Goal: Entertainment & Leisure: Browse casually

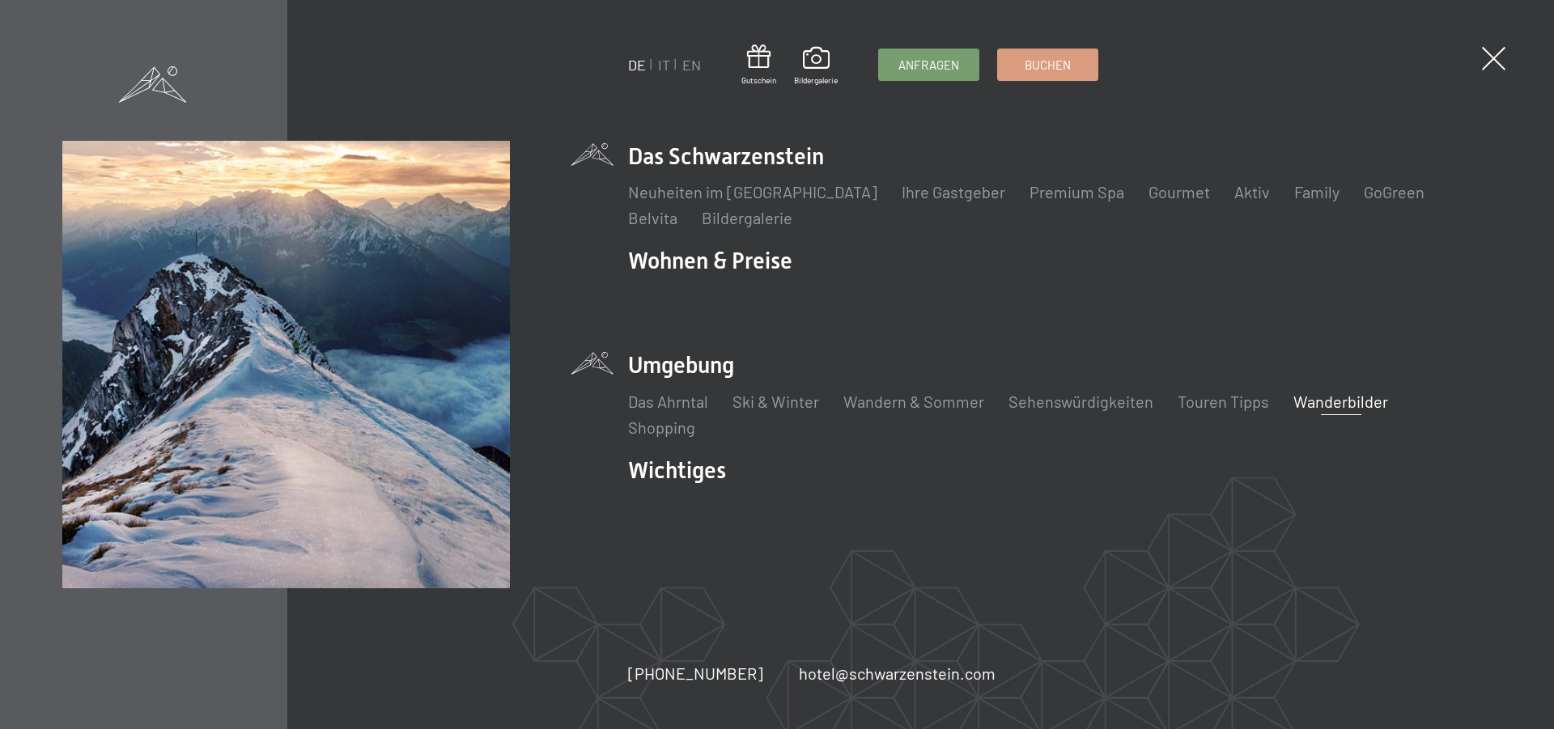
click at [1355, 399] on link "Wanderbilder" at bounding box center [1340, 401] width 95 height 19
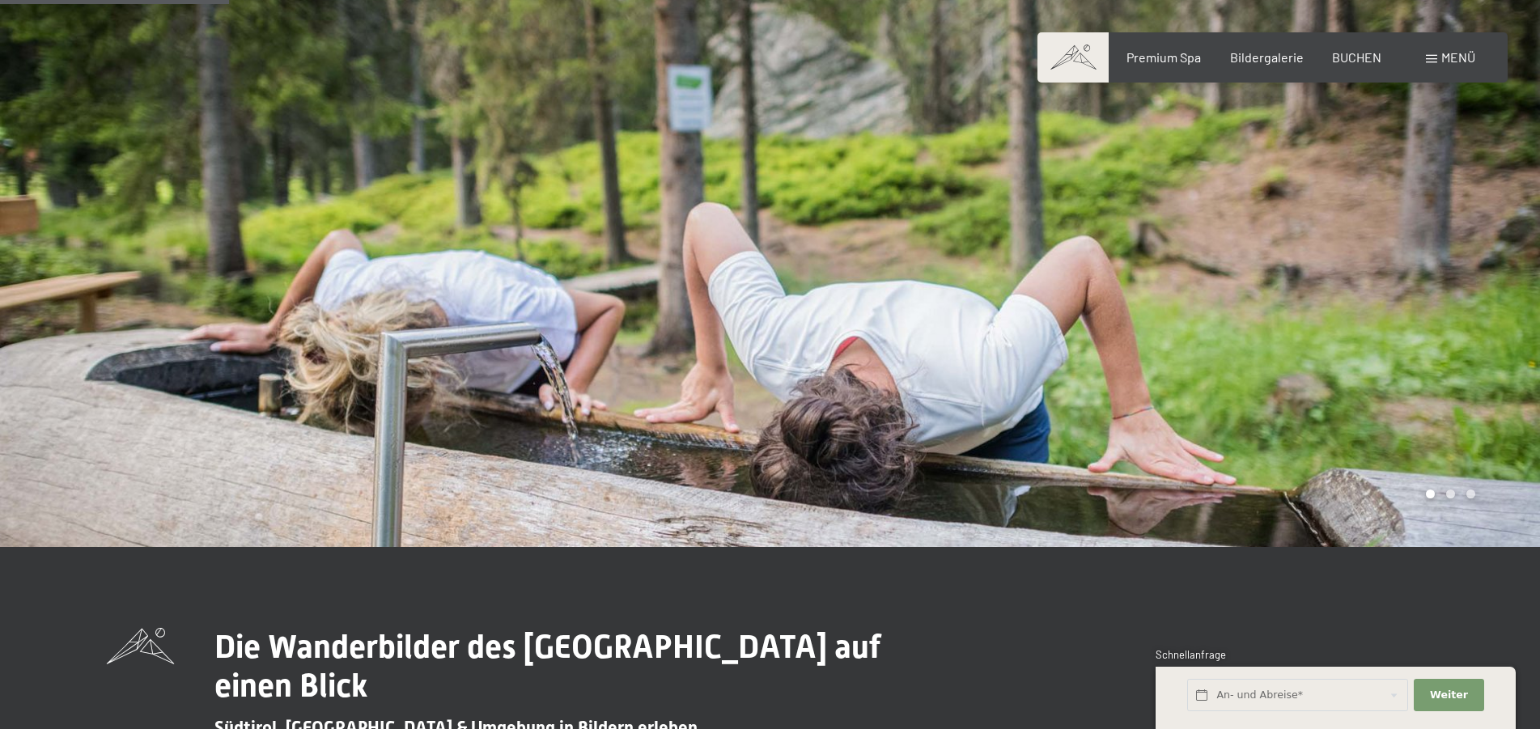
scroll to position [743, 0]
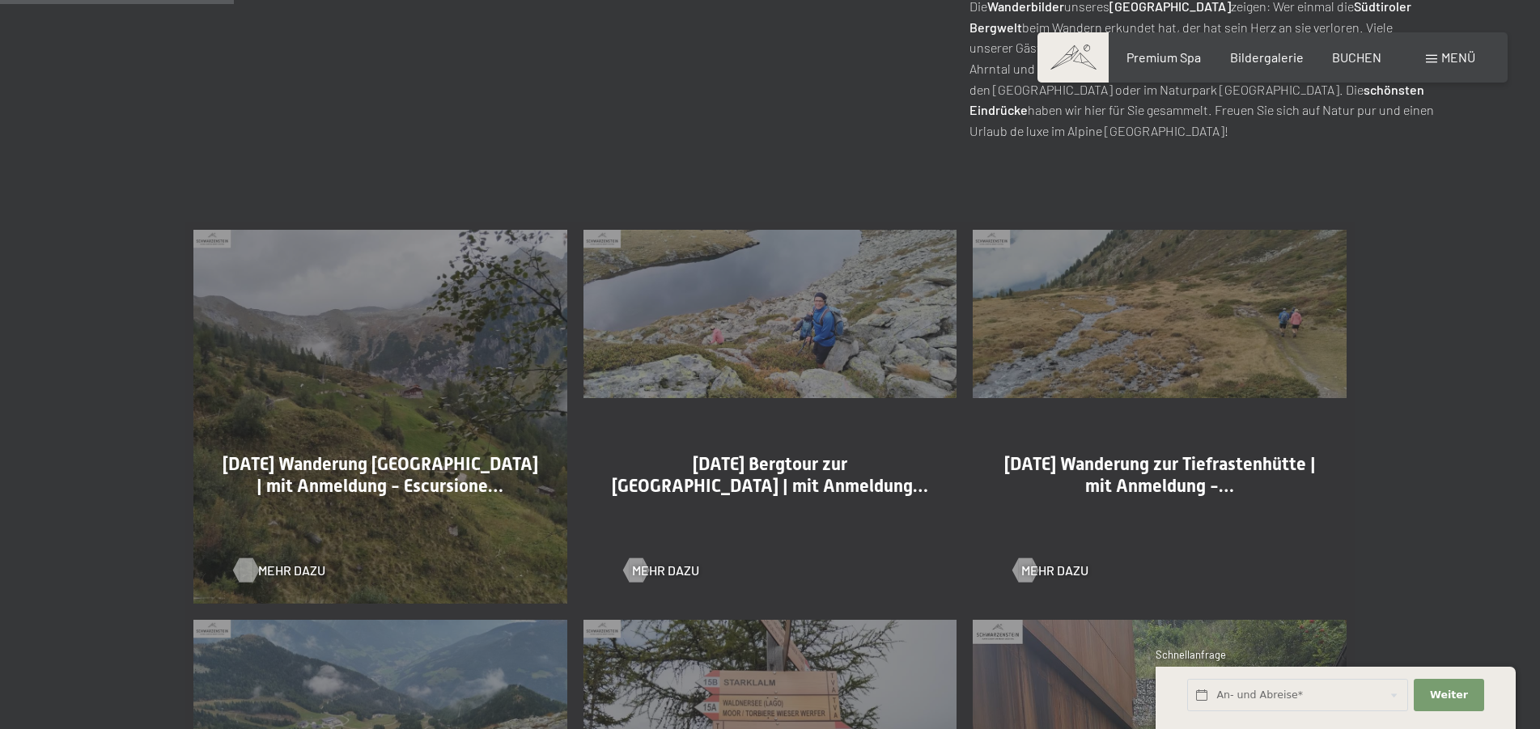
click at [289, 571] on span "Mehr dazu" at bounding box center [291, 571] width 67 height 18
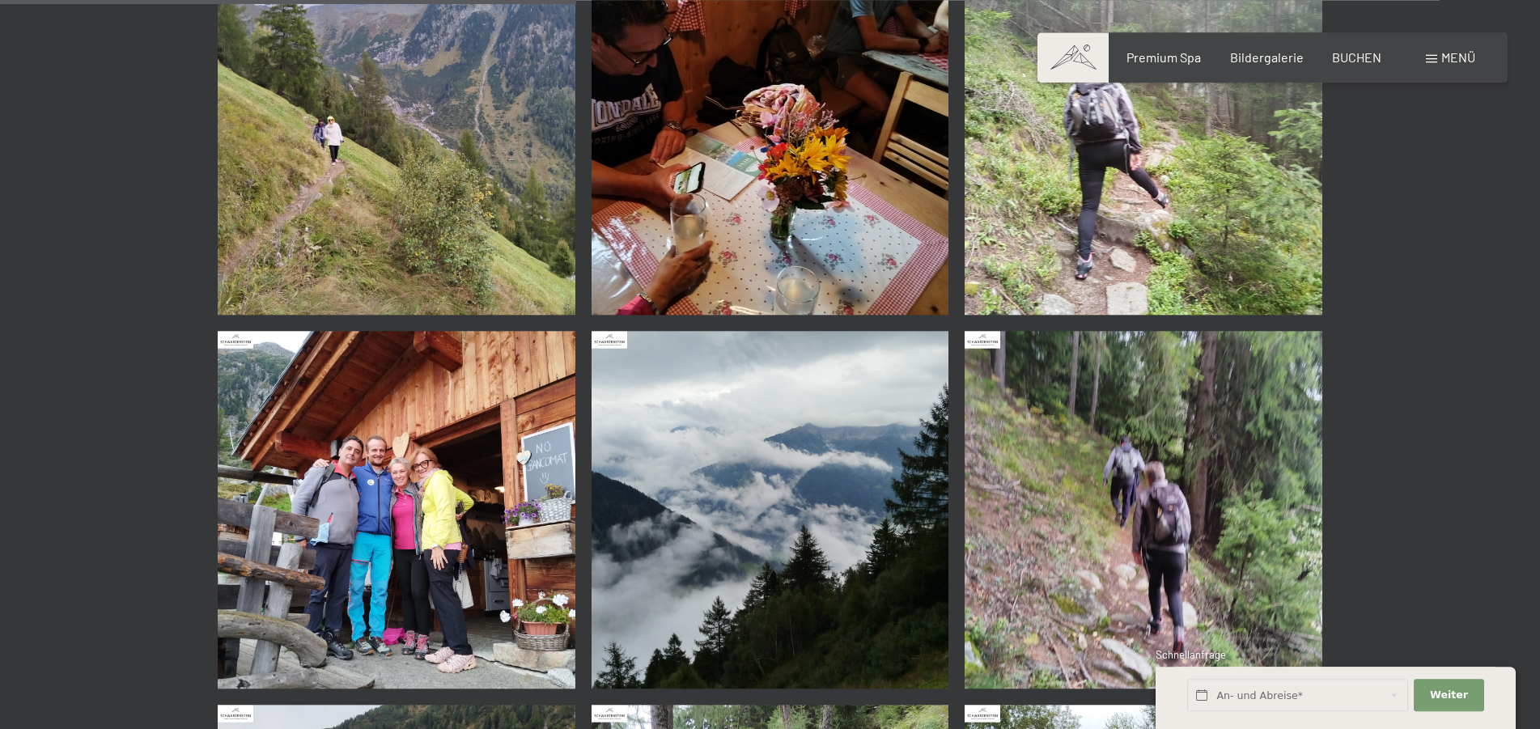
scroll to position [1238, 0]
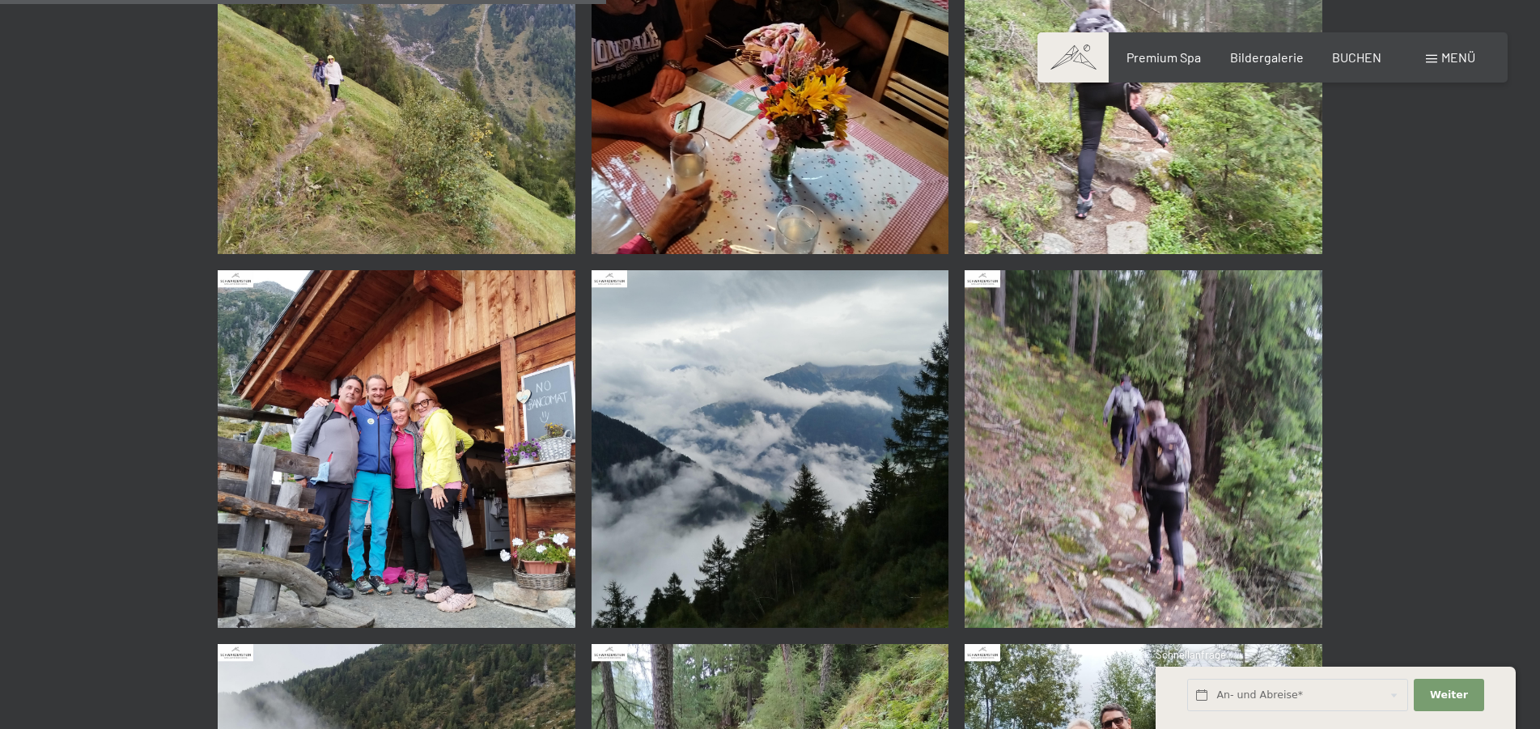
click at [413, 441] on img at bounding box center [397, 449] width 358 height 358
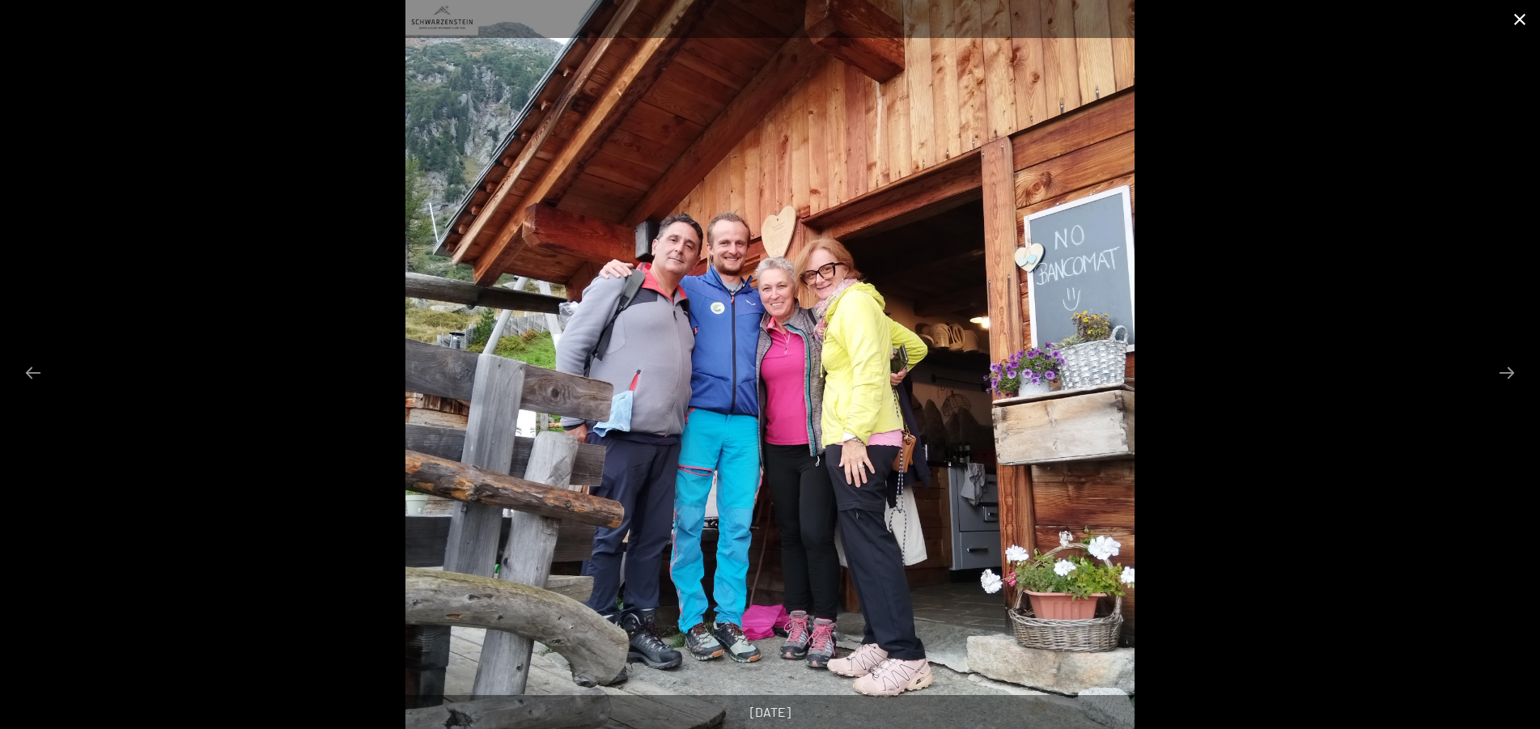
click at [1524, 22] on button "Close gallery" at bounding box center [1520, 19] width 40 height 38
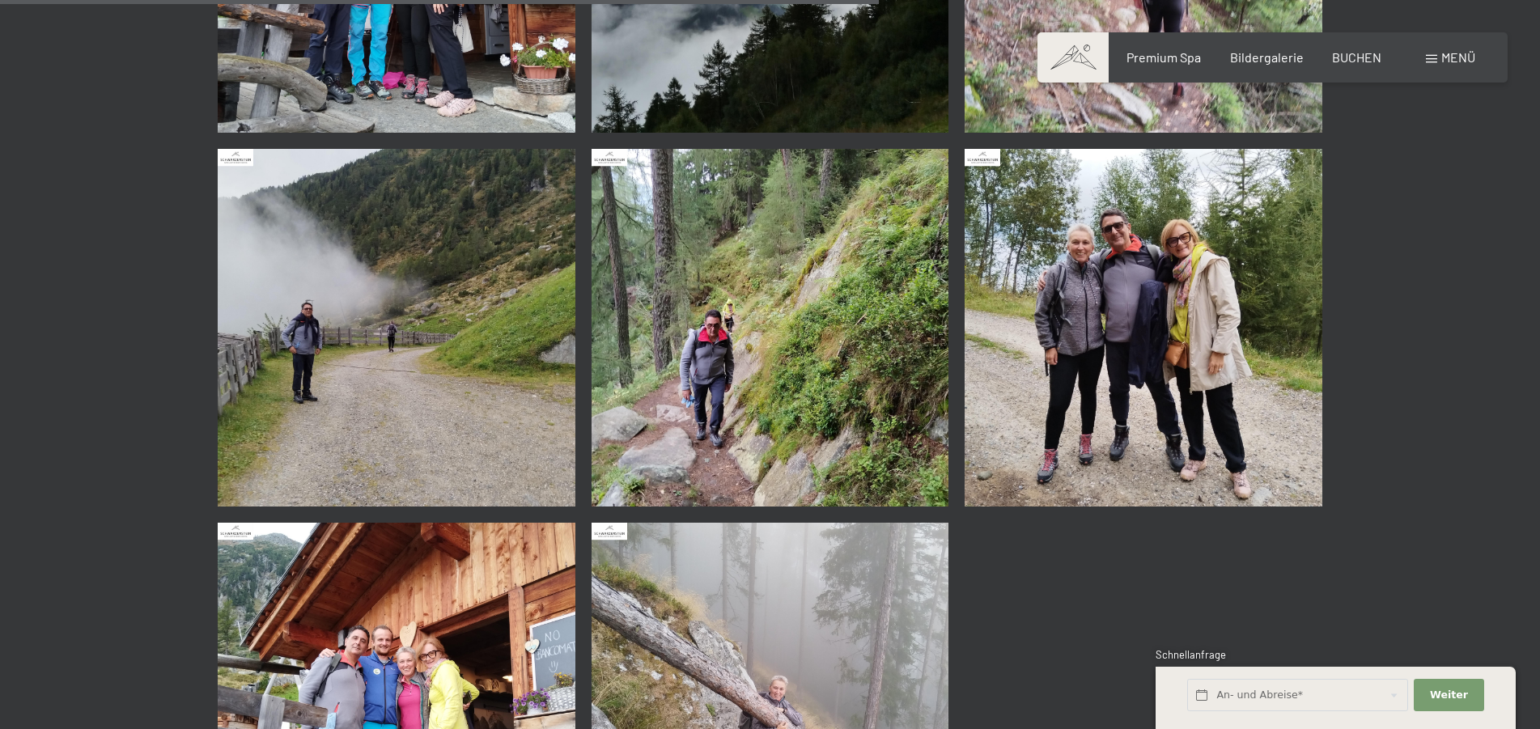
scroll to position [2064, 0]
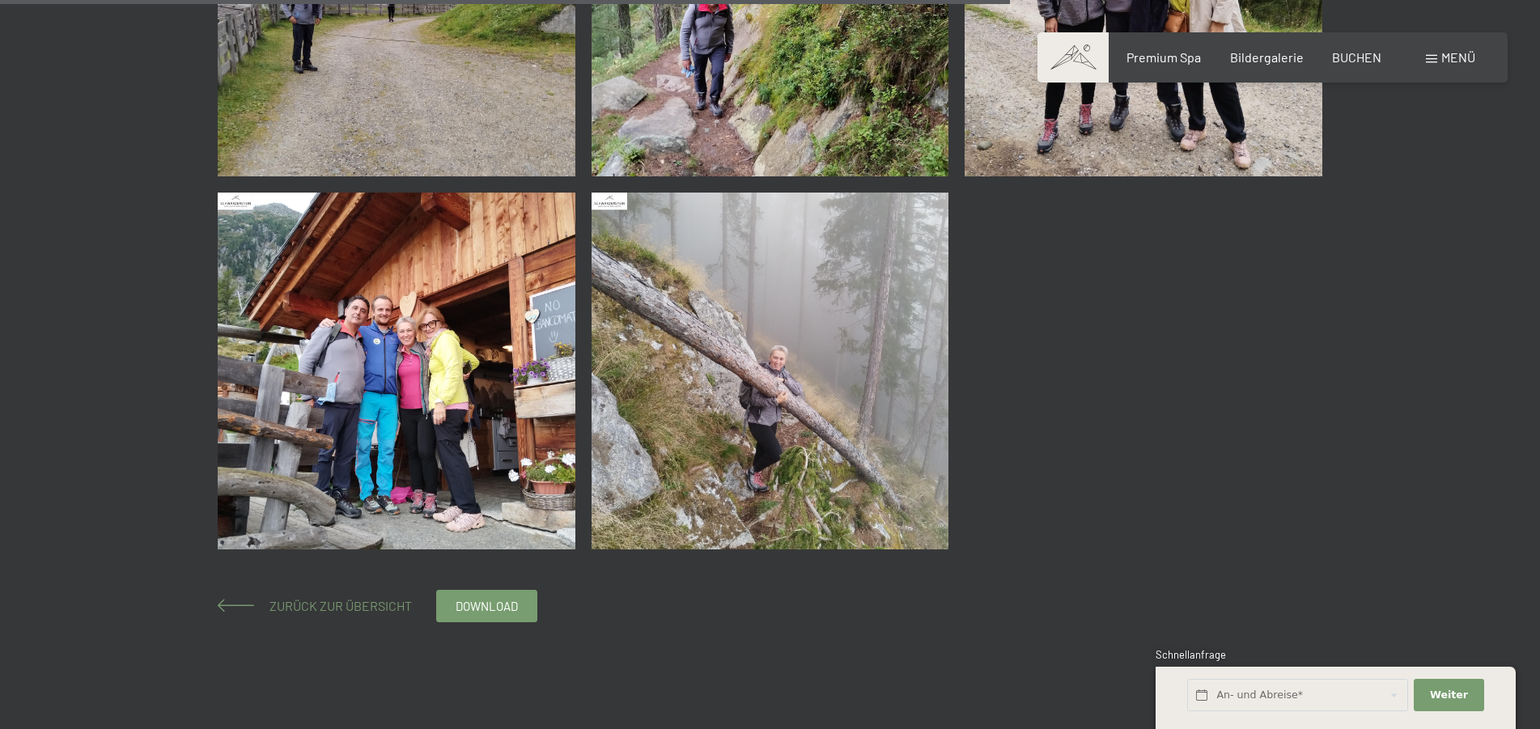
click at [336, 602] on span "Zurück zur Übersicht" at bounding box center [334, 605] width 155 height 15
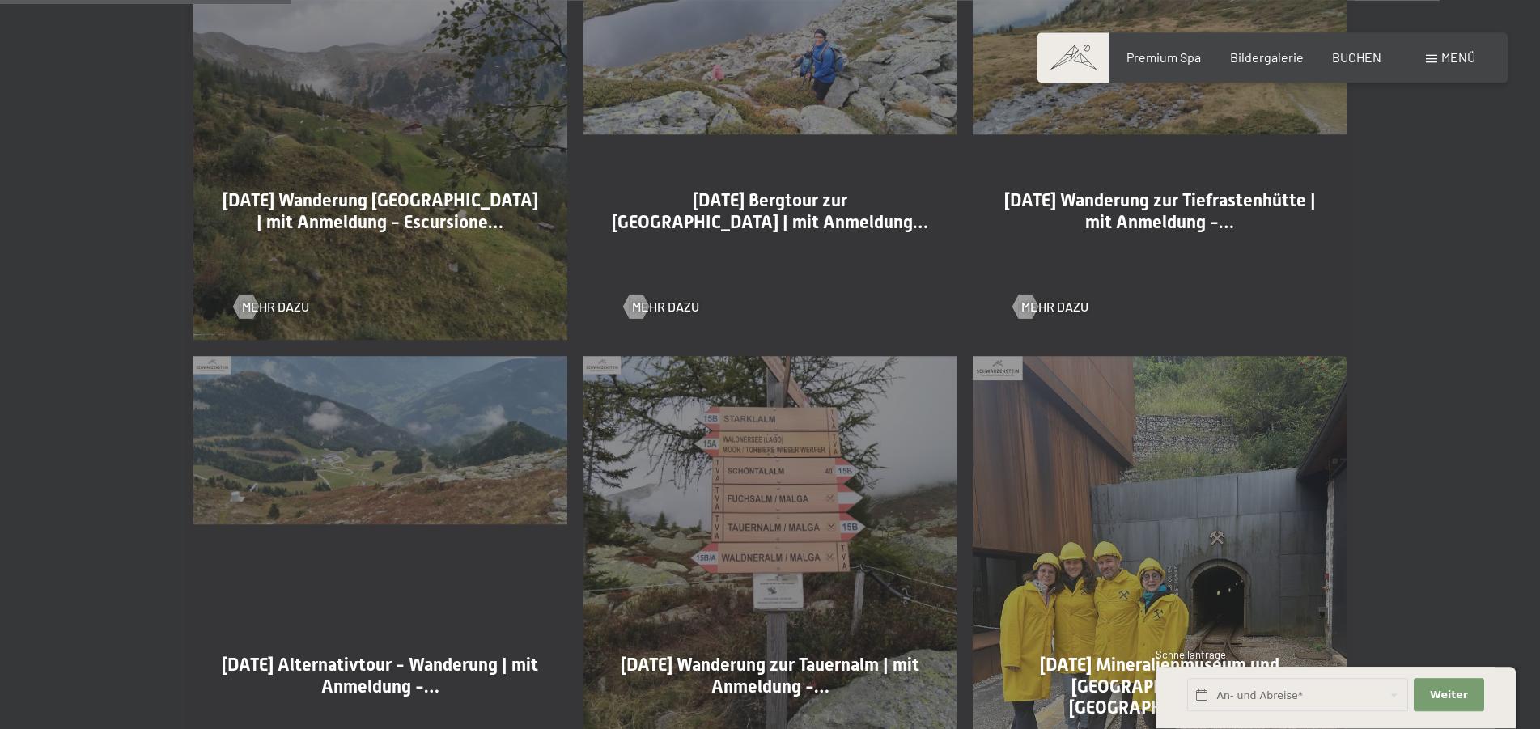
scroll to position [1238, 0]
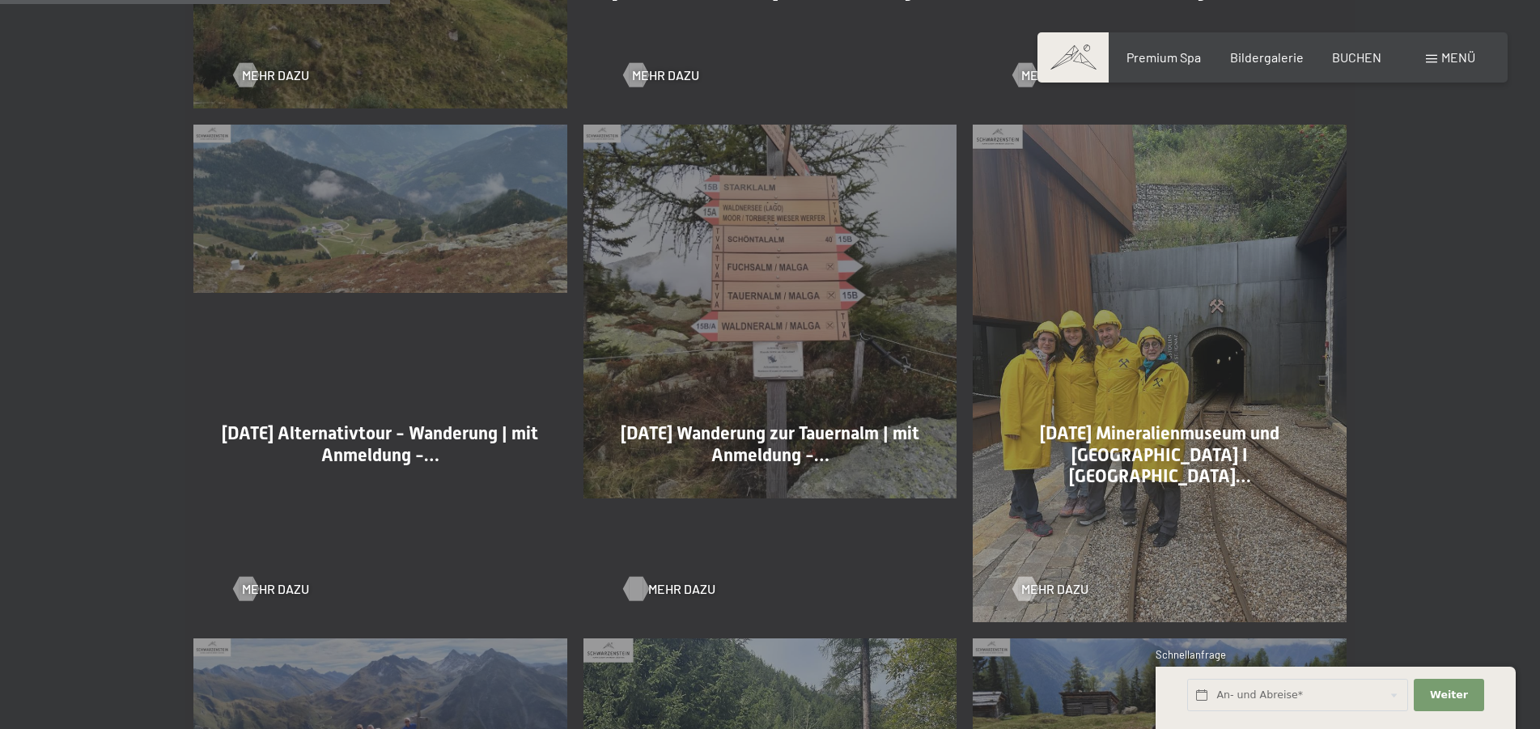
click at [666, 588] on span "Mehr dazu" at bounding box center [681, 589] width 67 height 18
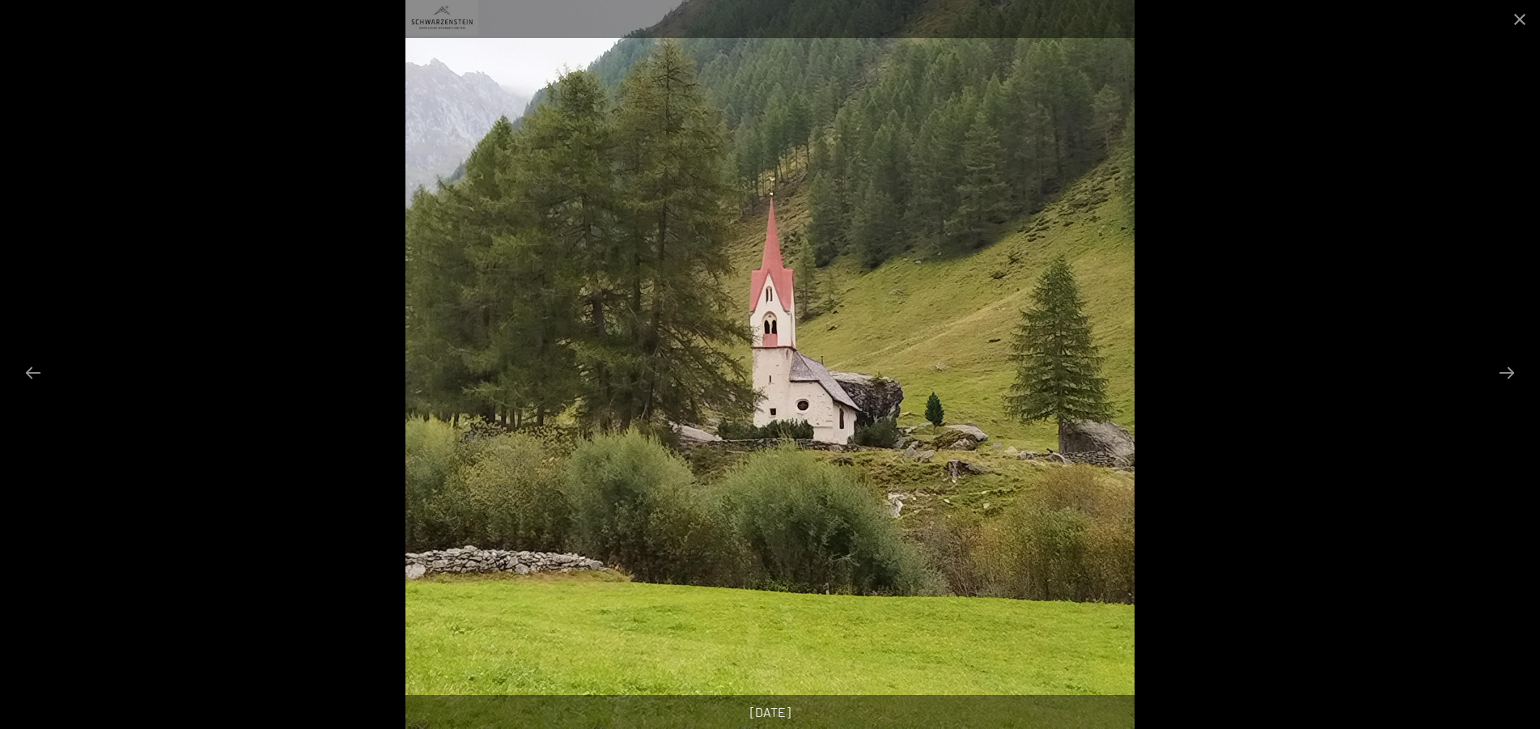
scroll to position [413, 0]
click at [1509, 374] on button "Next slide" at bounding box center [1507, 373] width 34 height 32
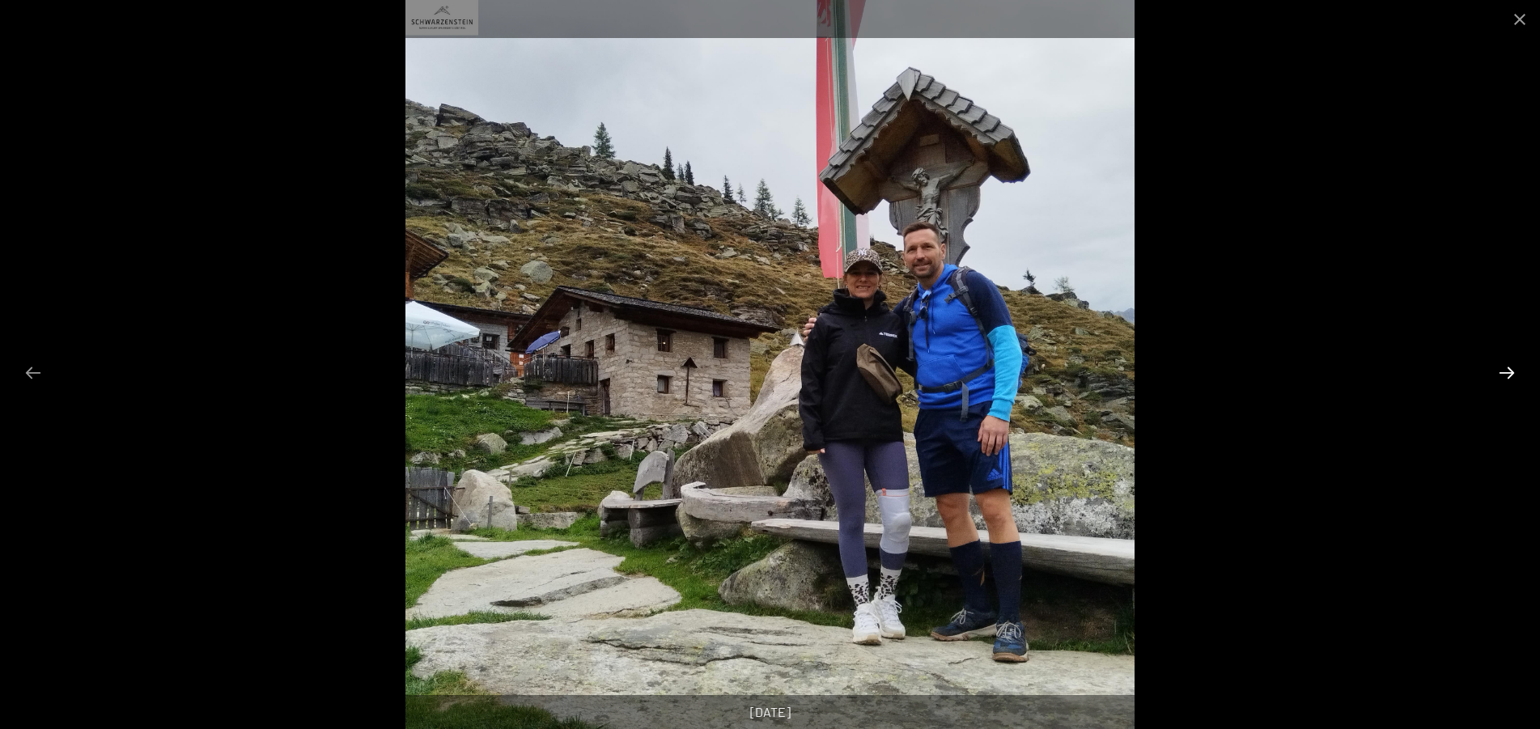
click at [1509, 374] on button "Next slide" at bounding box center [1507, 373] width 34 height 32
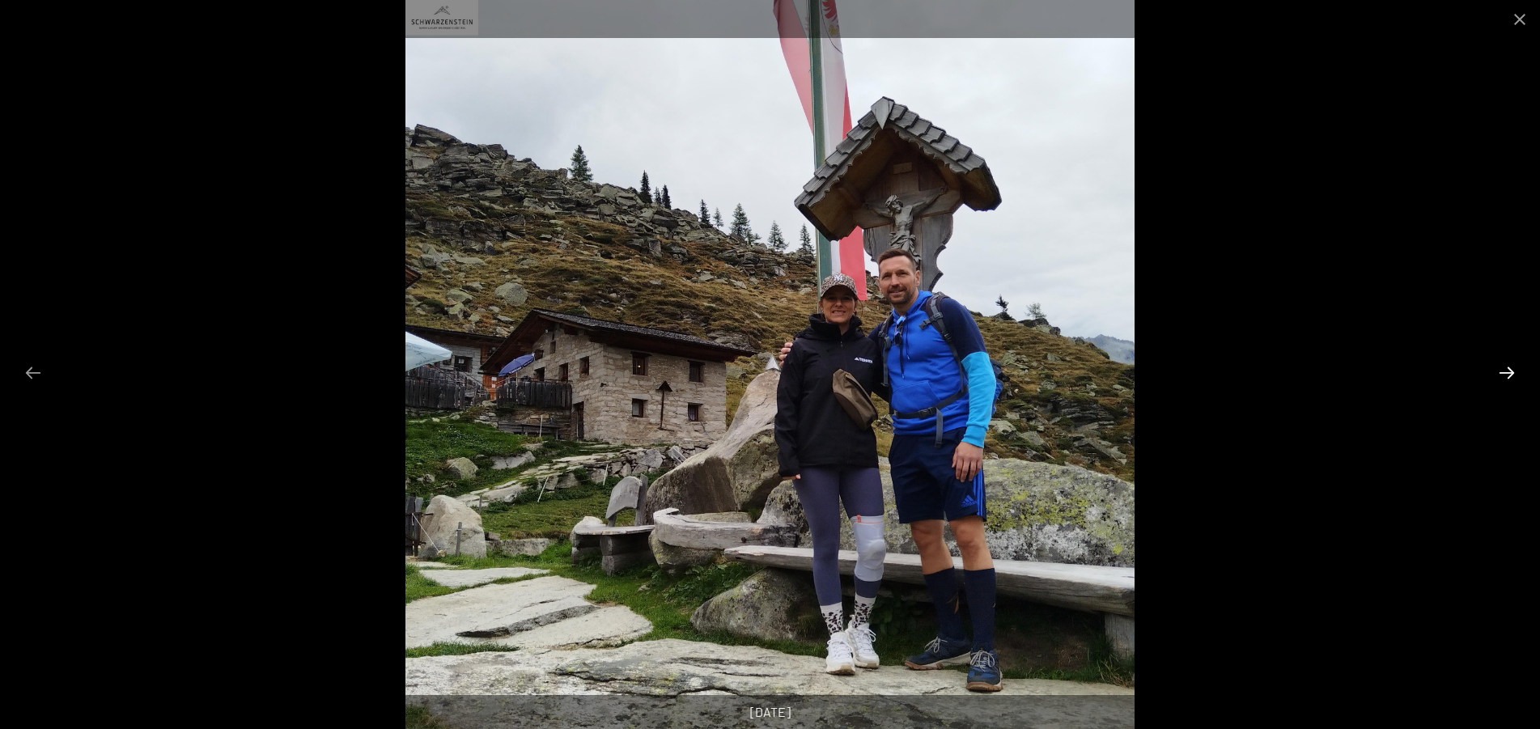
click at [1509, 374] on button "Next slide" at bounding box center [1507, 373] width 34 height 32
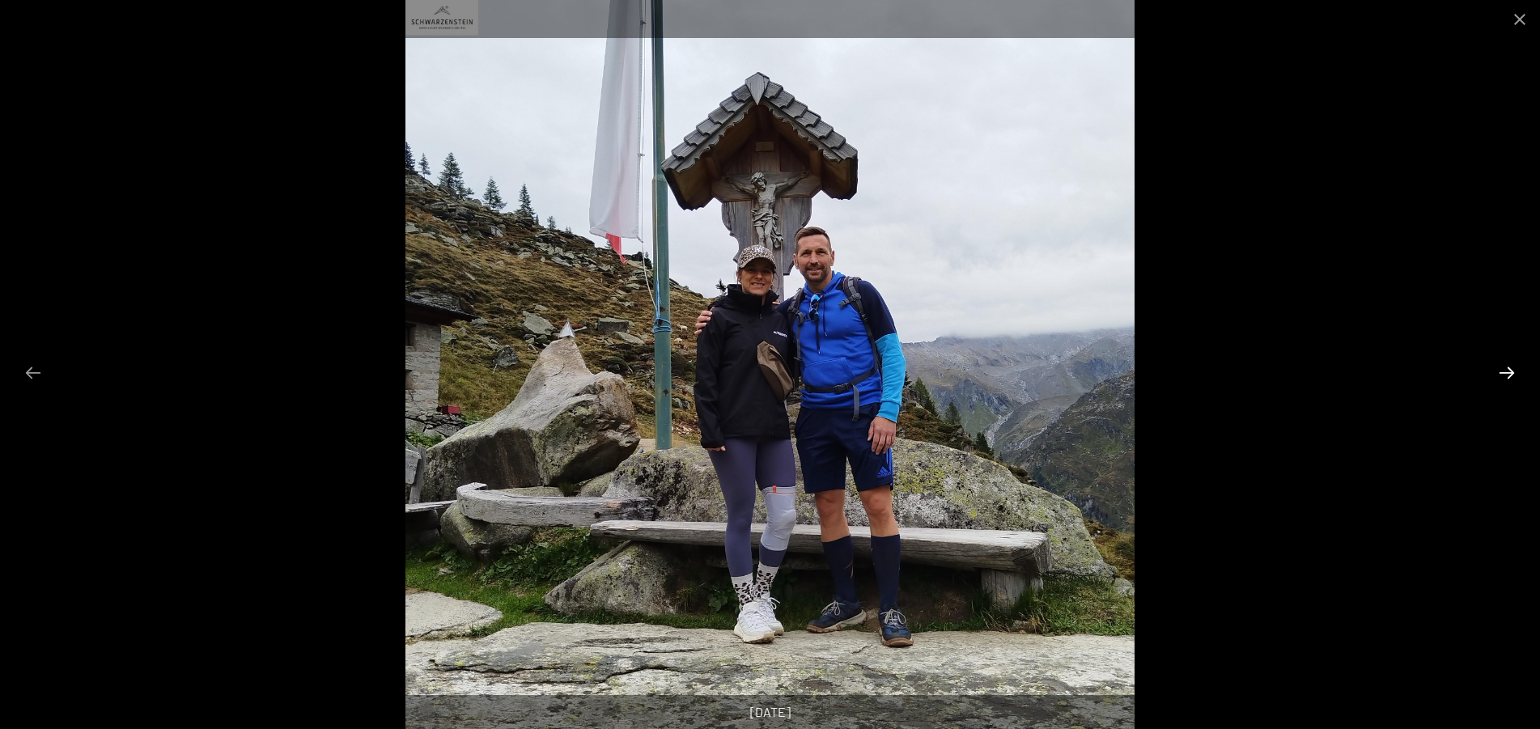
click at [1509, 374] on button "Next slide" at bounding box center [1507, 373] width 34 height 32
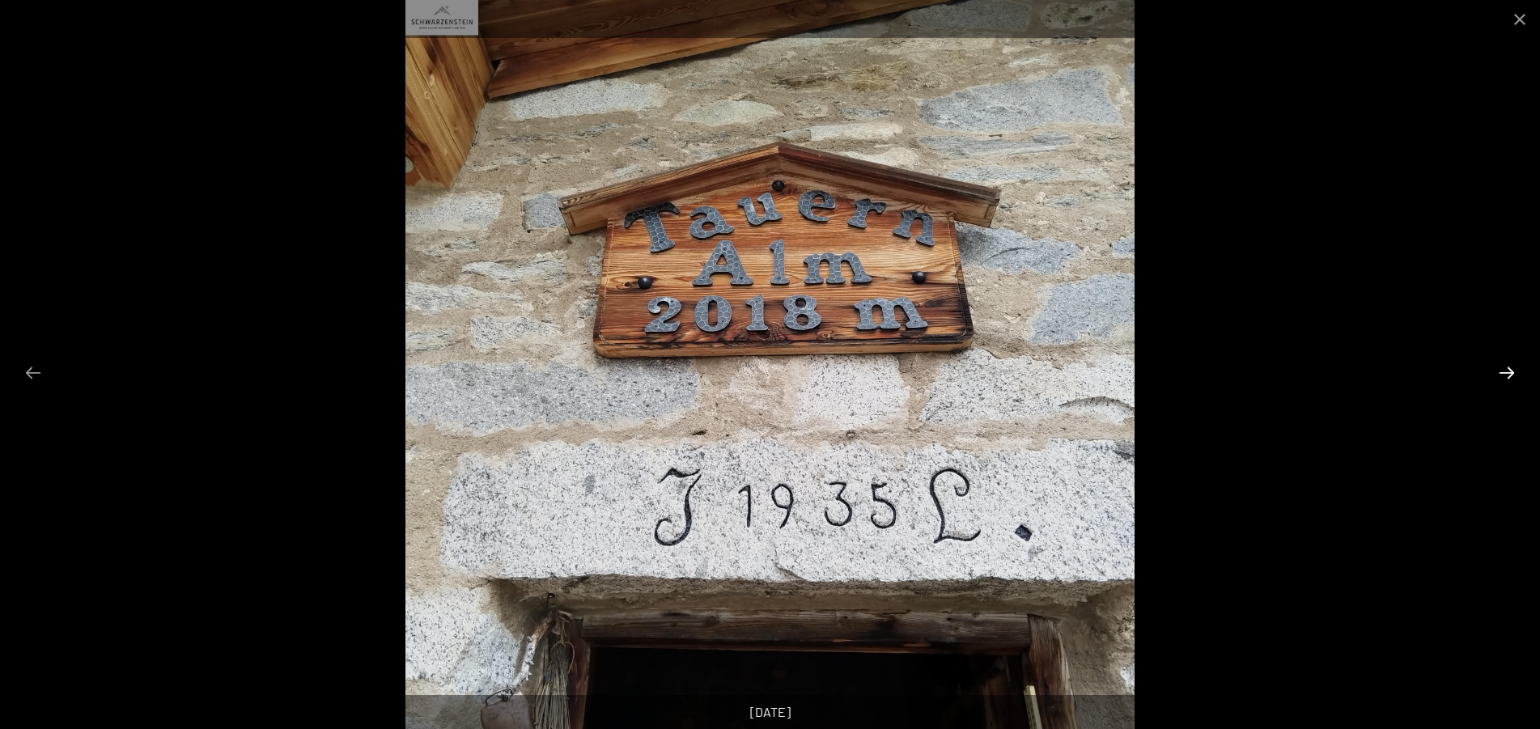
click at [1509, 374] on button "Next slide" at bounding box center [1507, 373] width 34 height 32
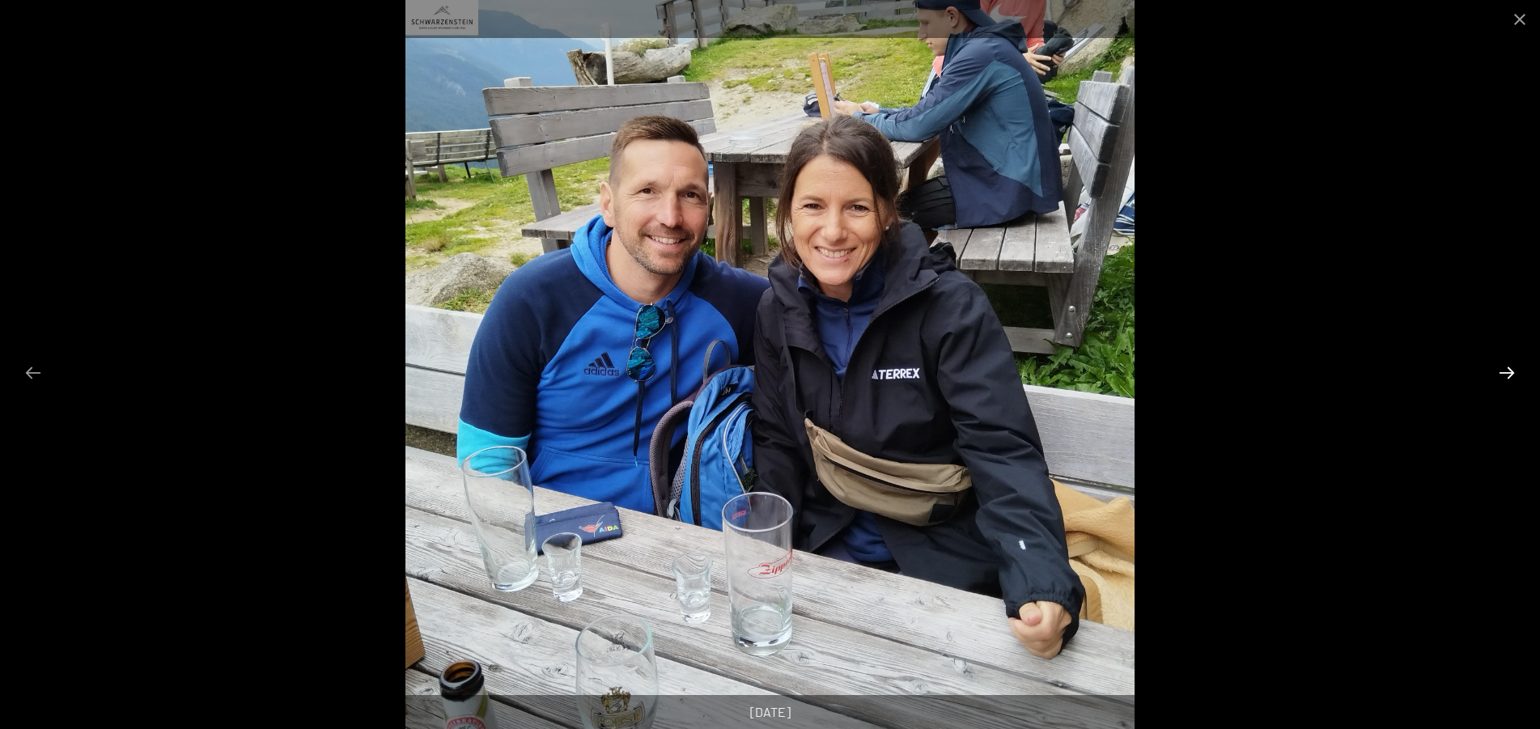
click at [1509, 374] on button "Next slide" at bounding box center [1507, 373] width 34 height 32
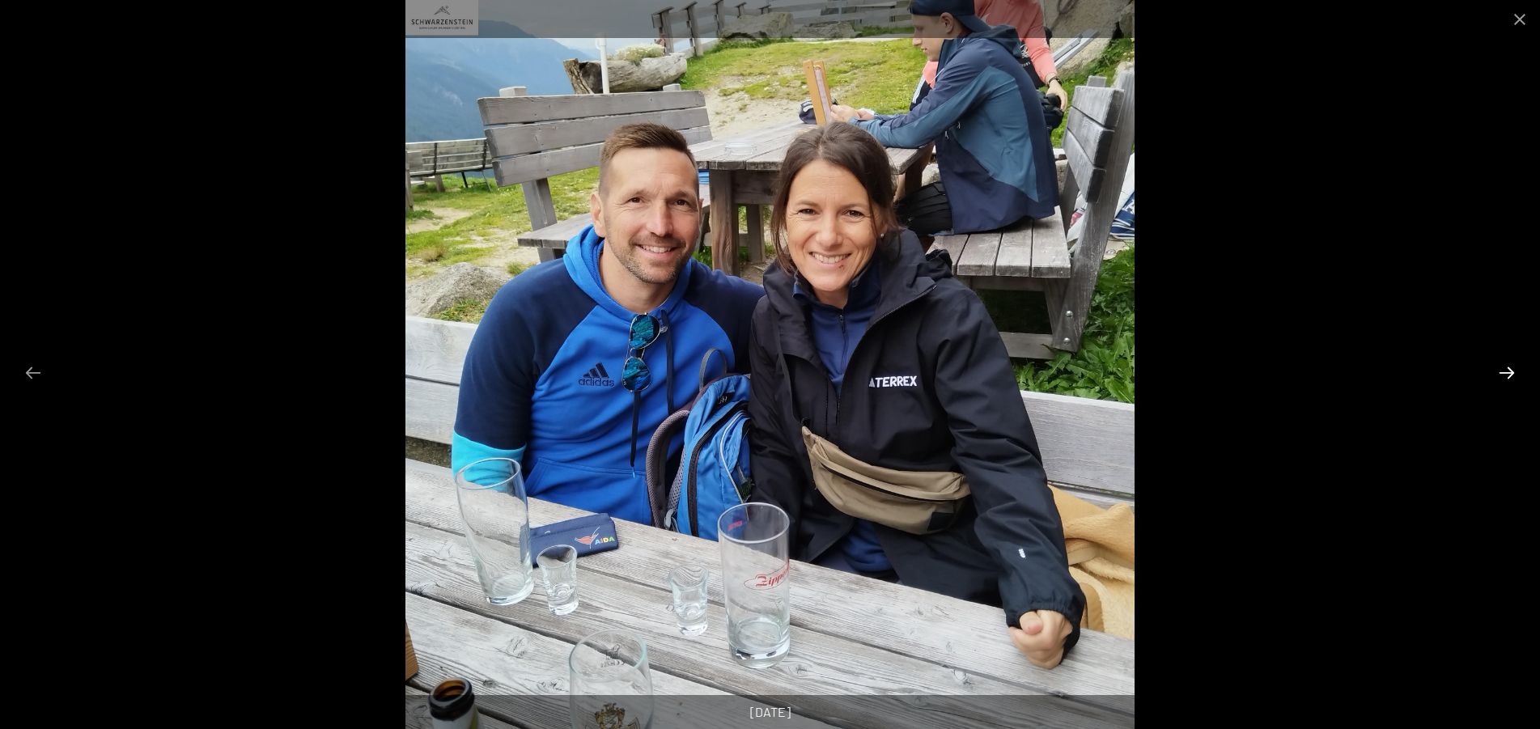
click at [1509, 374] on button "Next slide" at bounding box center [1507, 373] width 34 height 32
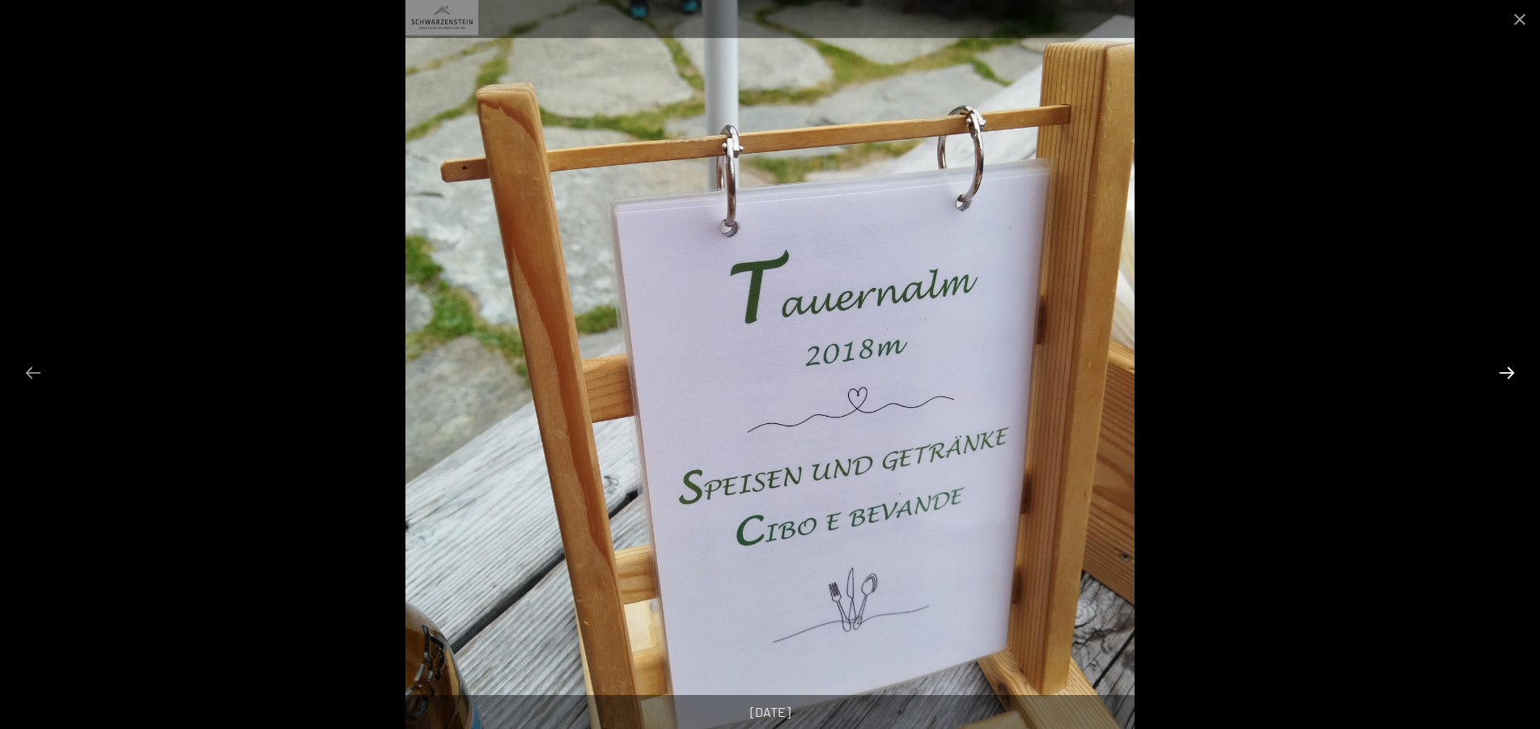
click at [1509, 374] on button "Next slide" at bounding box center [1507, 373] width 34 height 32
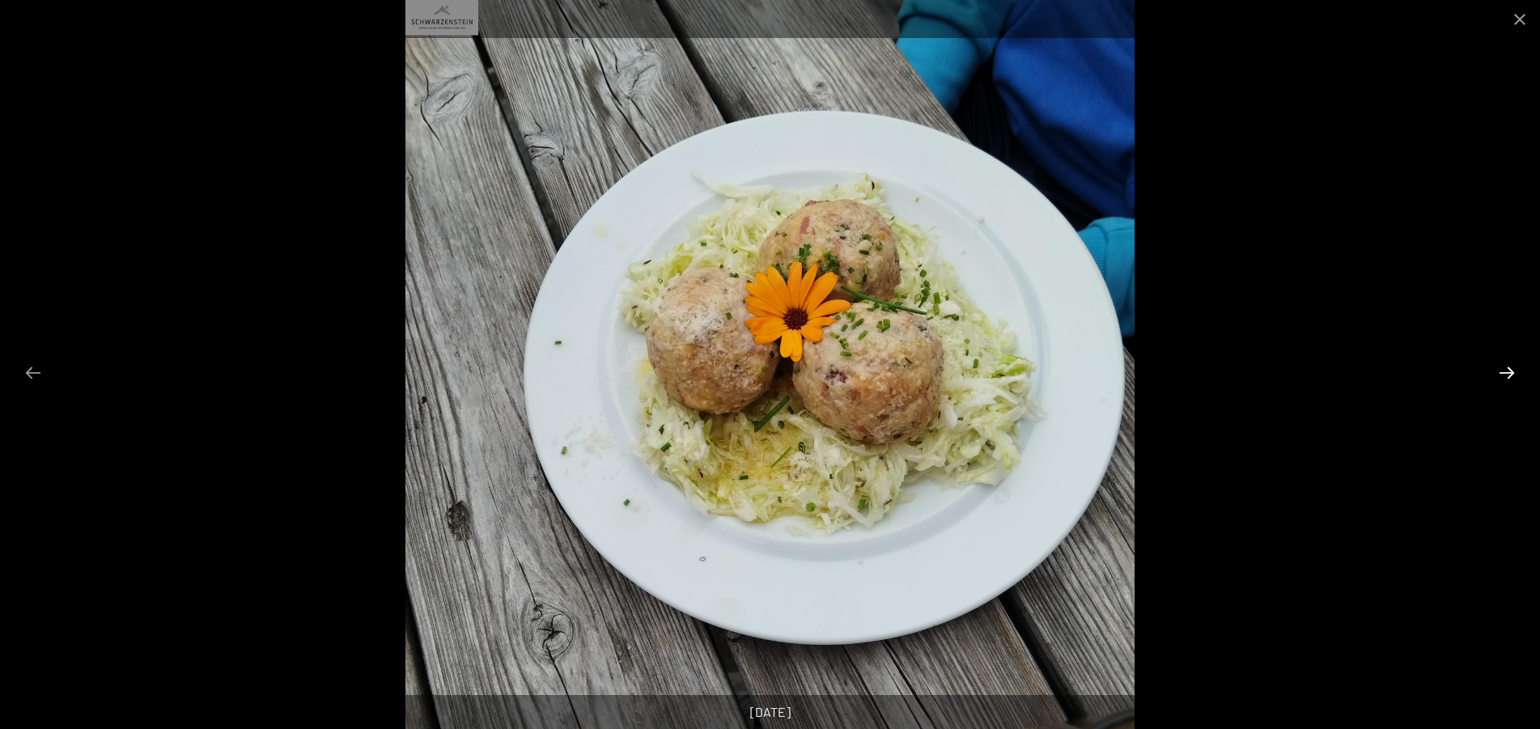
click at [1509, 374] on button "Next slide" at bounding box center [1507, 373] width 34 height 32
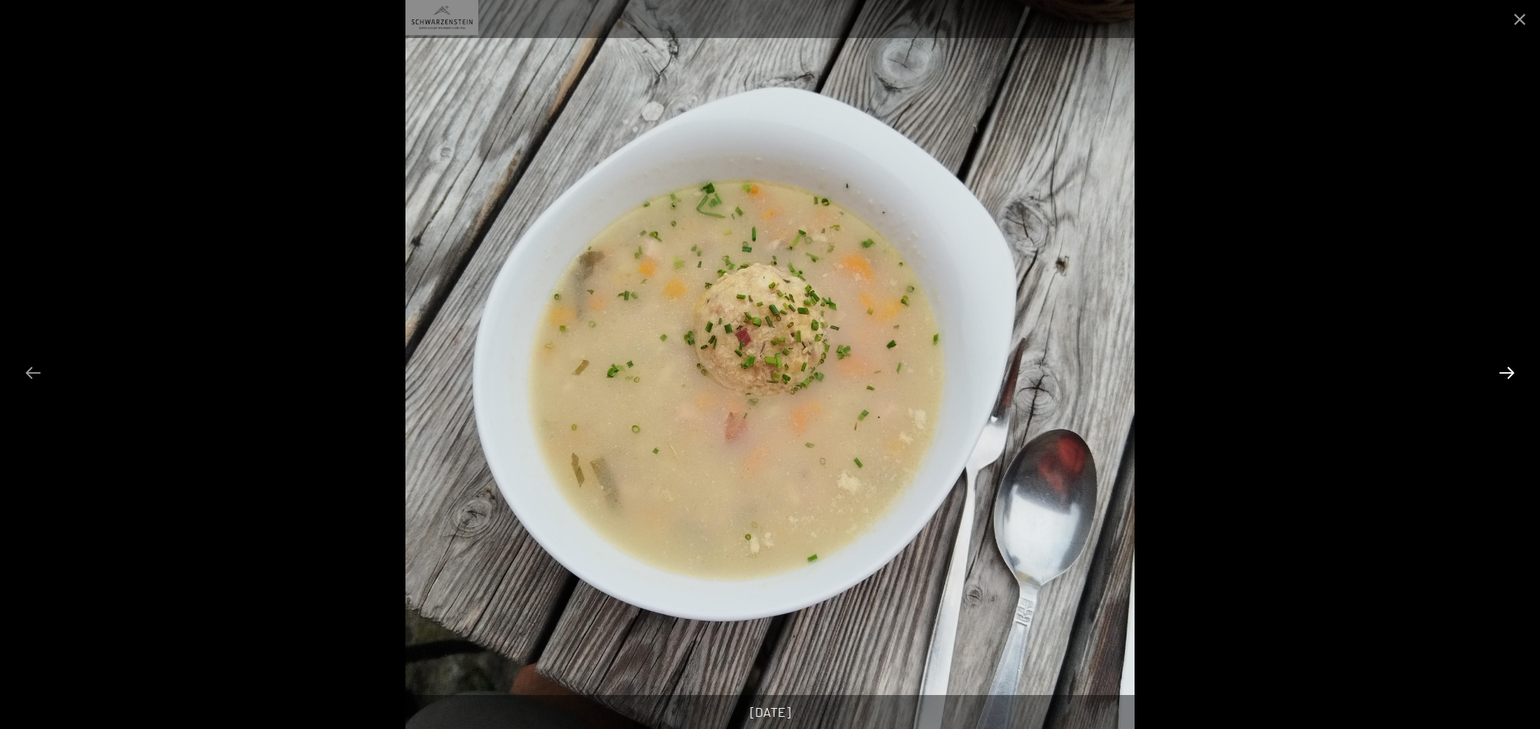
click at [1509, 374] on button "Next slide" at bounding box center [1507, 373] width 34 height 32
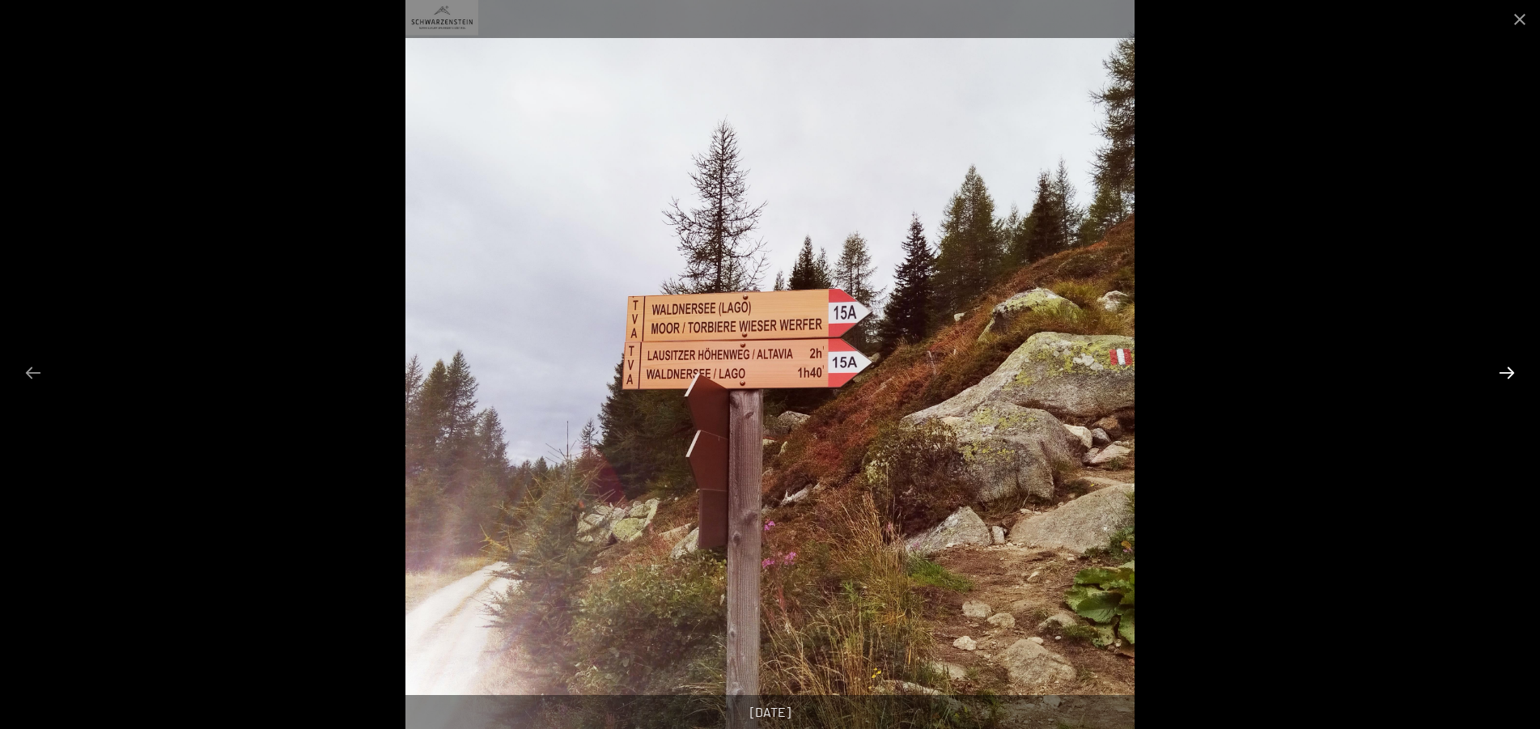
click at [1509, 374] on button "Next slide" at bounding box center [1507, 373] width 34 height 32
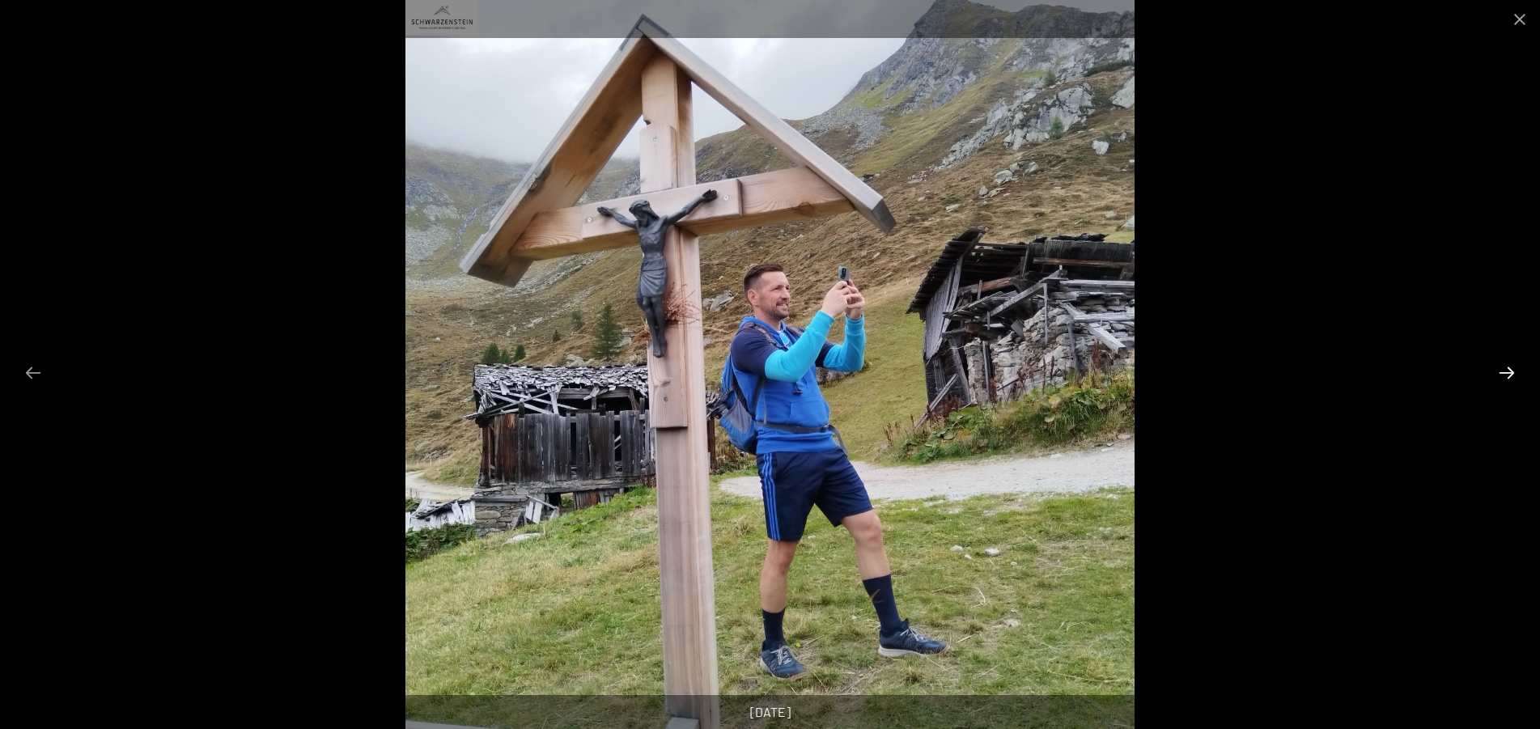
click at [1509, 374] on button "Next slide" at bounding box center [1507, 373] width 34 height 32
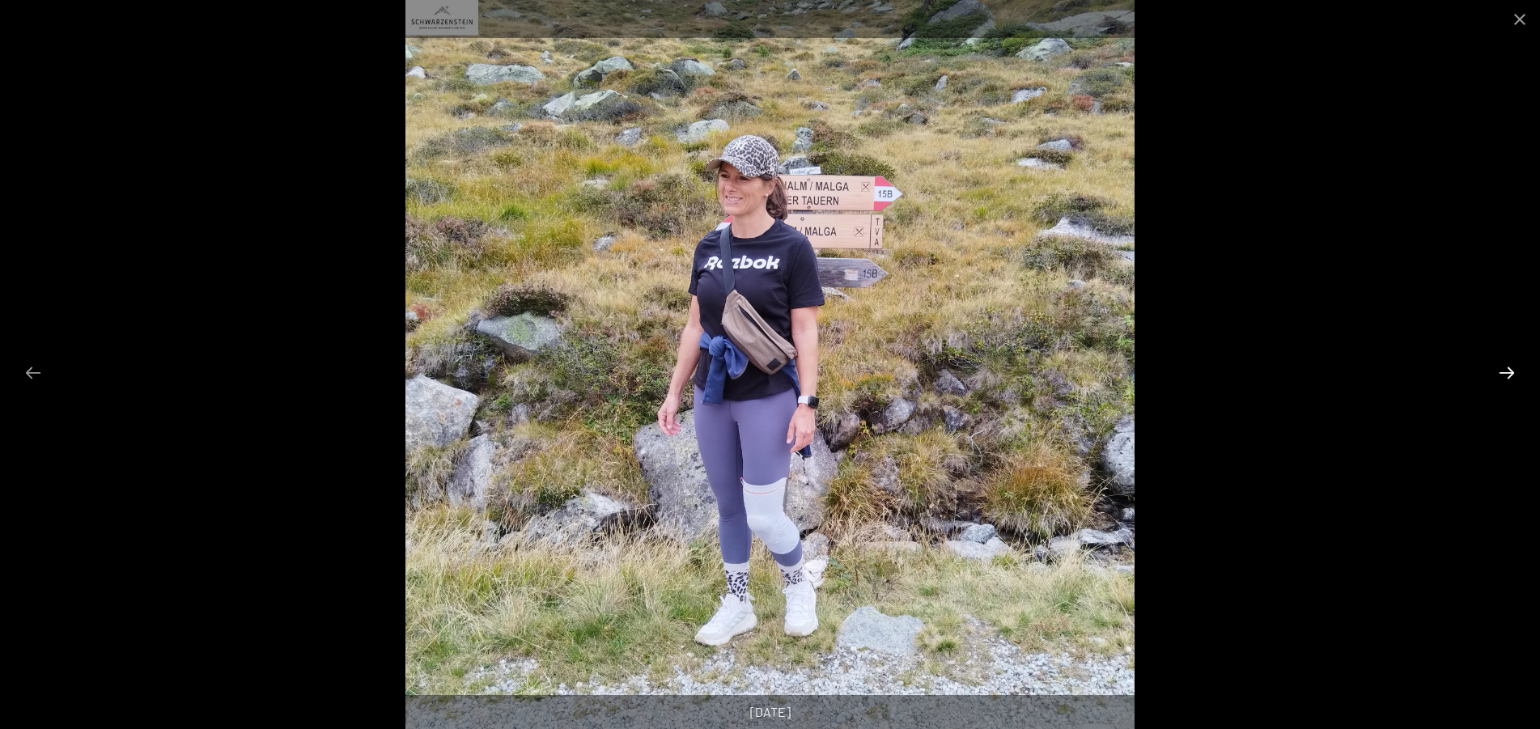
click at [1509, 374] on button "Next slide" at bounding box center [1507, 373] width 34 height 32
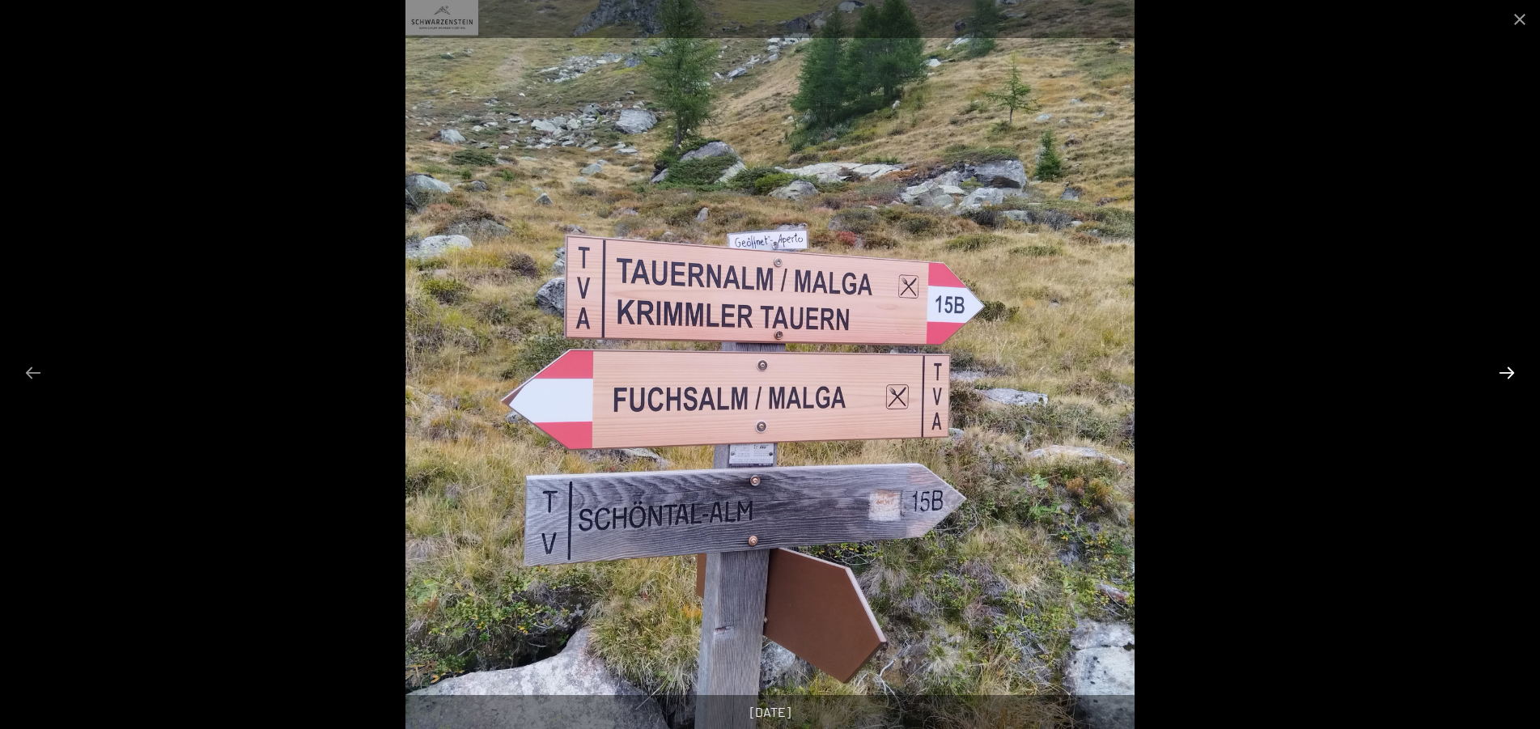
click at [1509, 374] on button "Next slide" at bounding box center [1507, 373] width 34 height 32
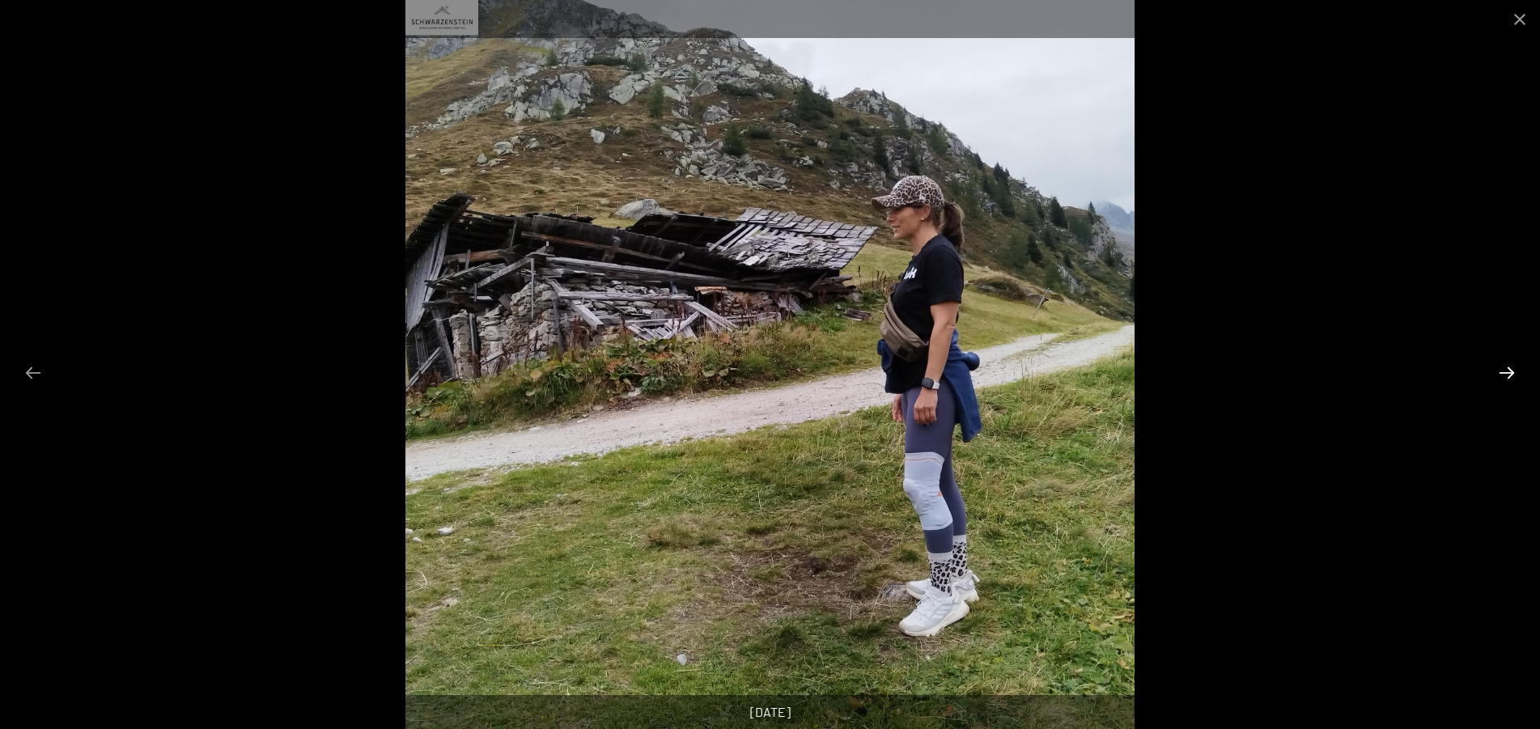
click at [1509, 374] on button "Next slide" at bounding box center [1507, 373] width 34 height 32
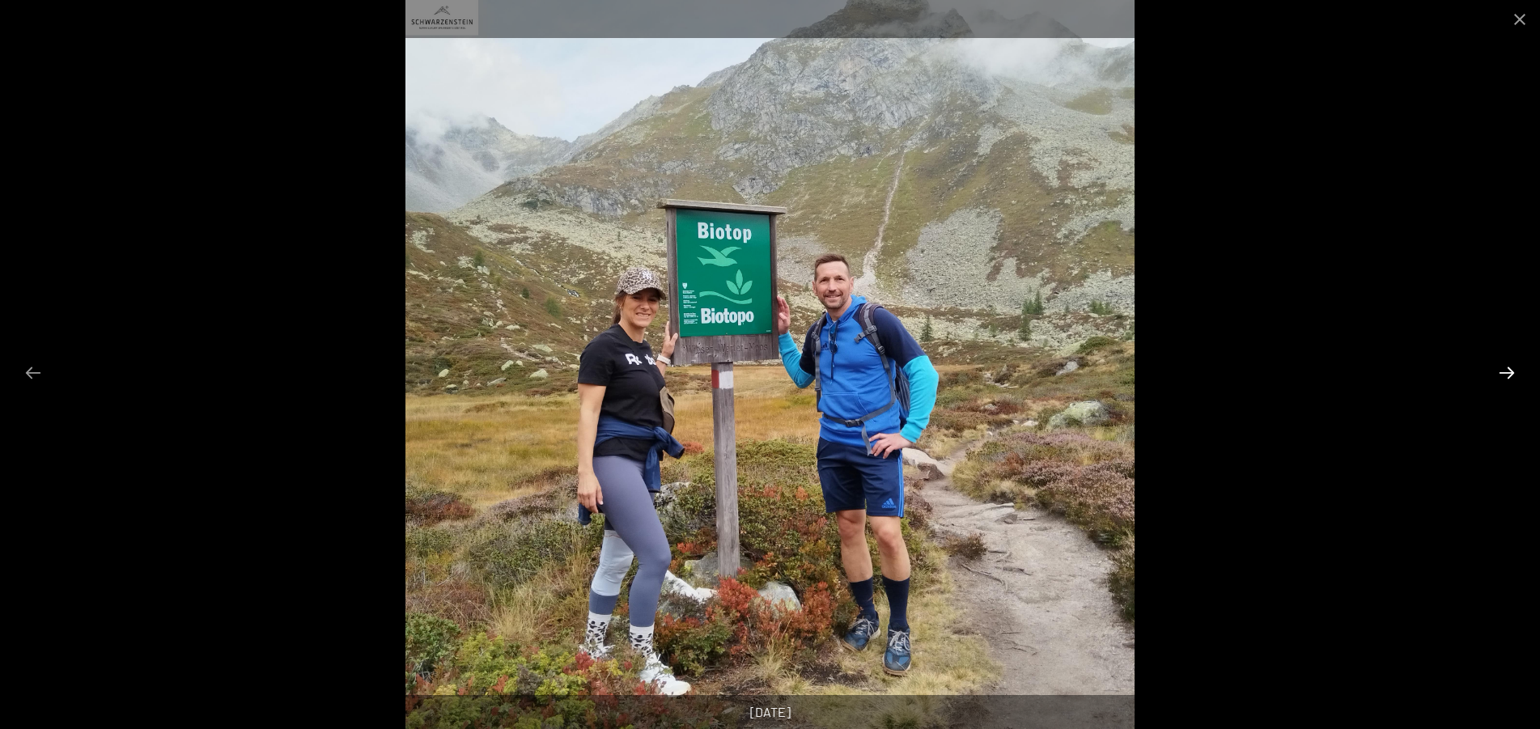
click at [1509, 374] on button "Next slide" at bounding box center [1507, 373] width 34 height 32
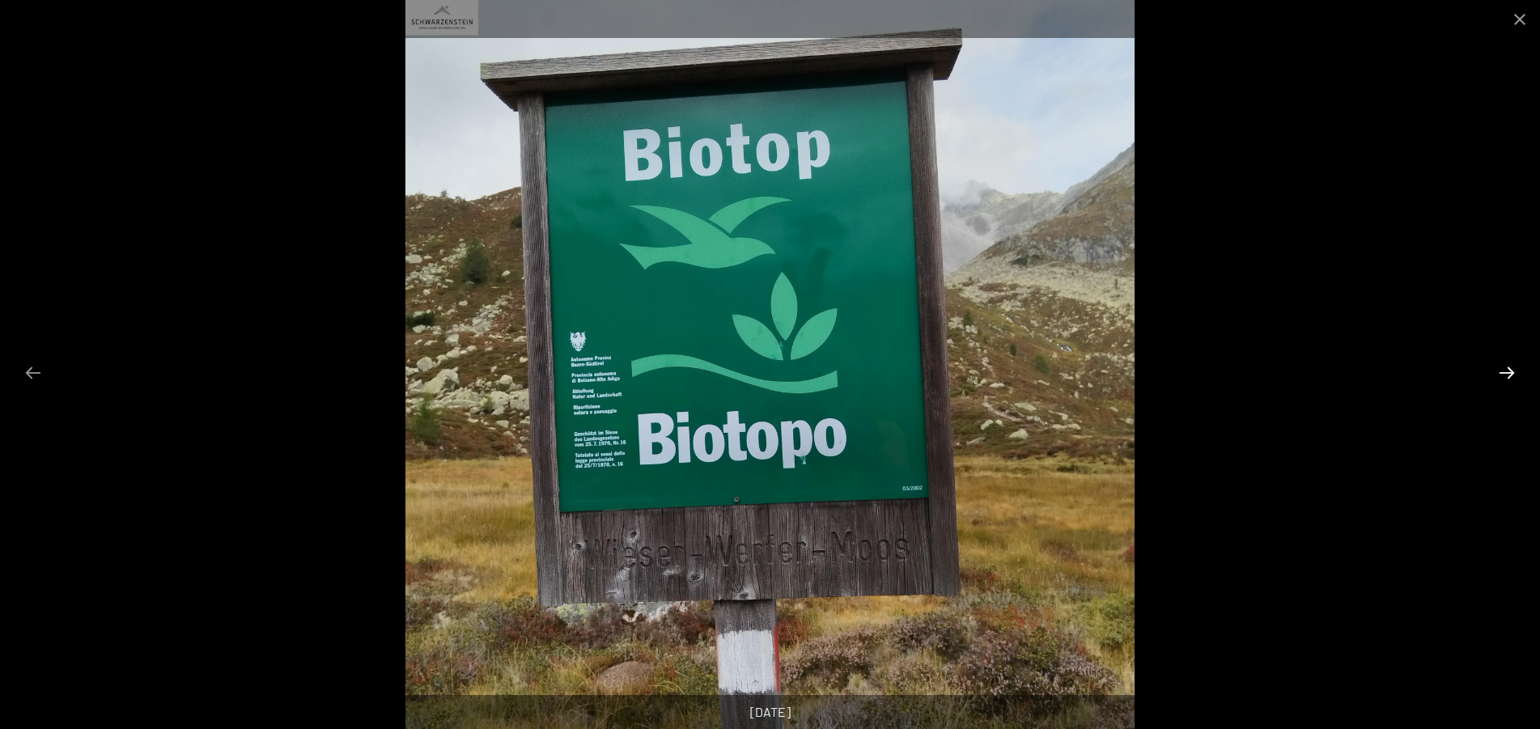
click at [1509, 374] on button "Next slide" at bounding box center [1507, 373] width 34 height 32
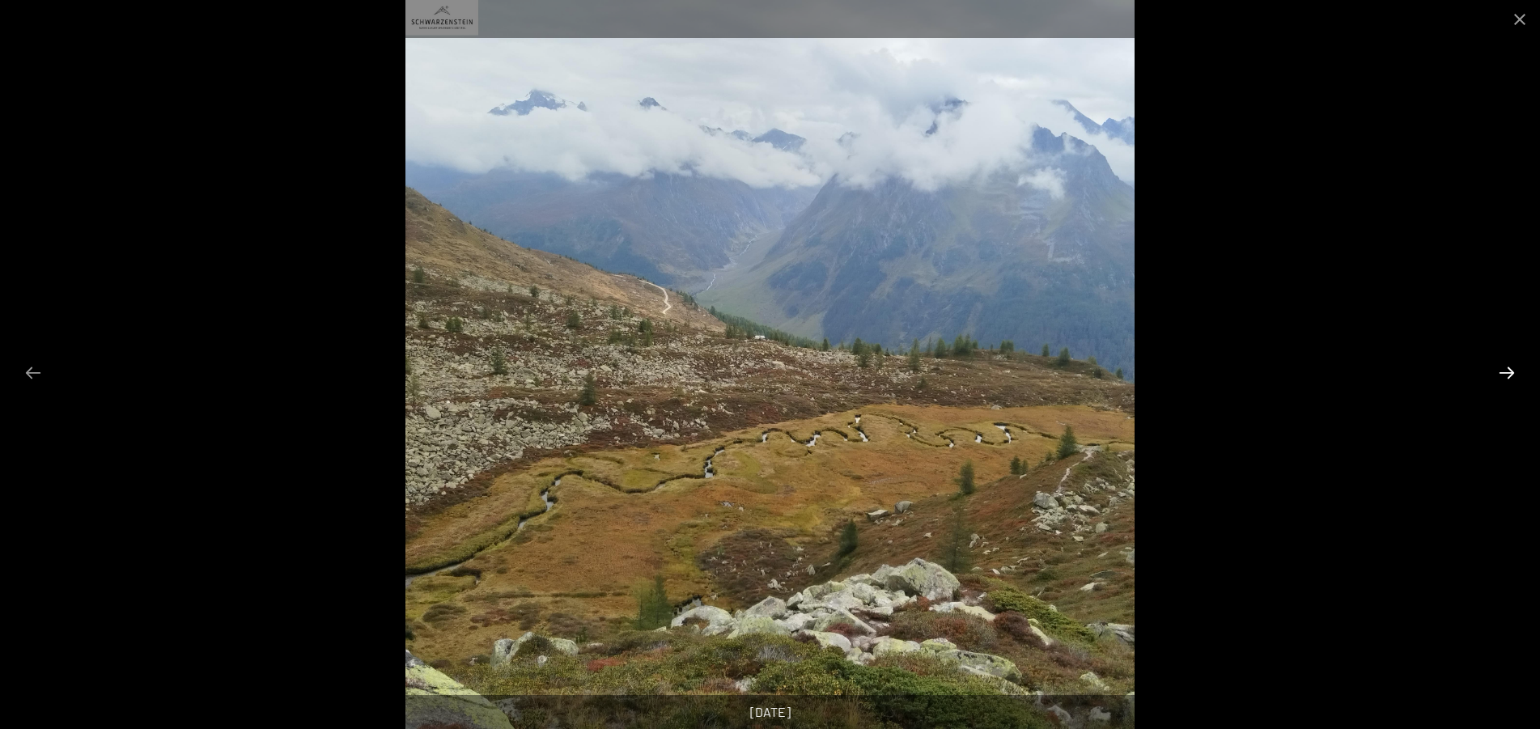
click at [1509, 374] on button "Next slide" at bounding box center [1507, 373] width 34 height 32
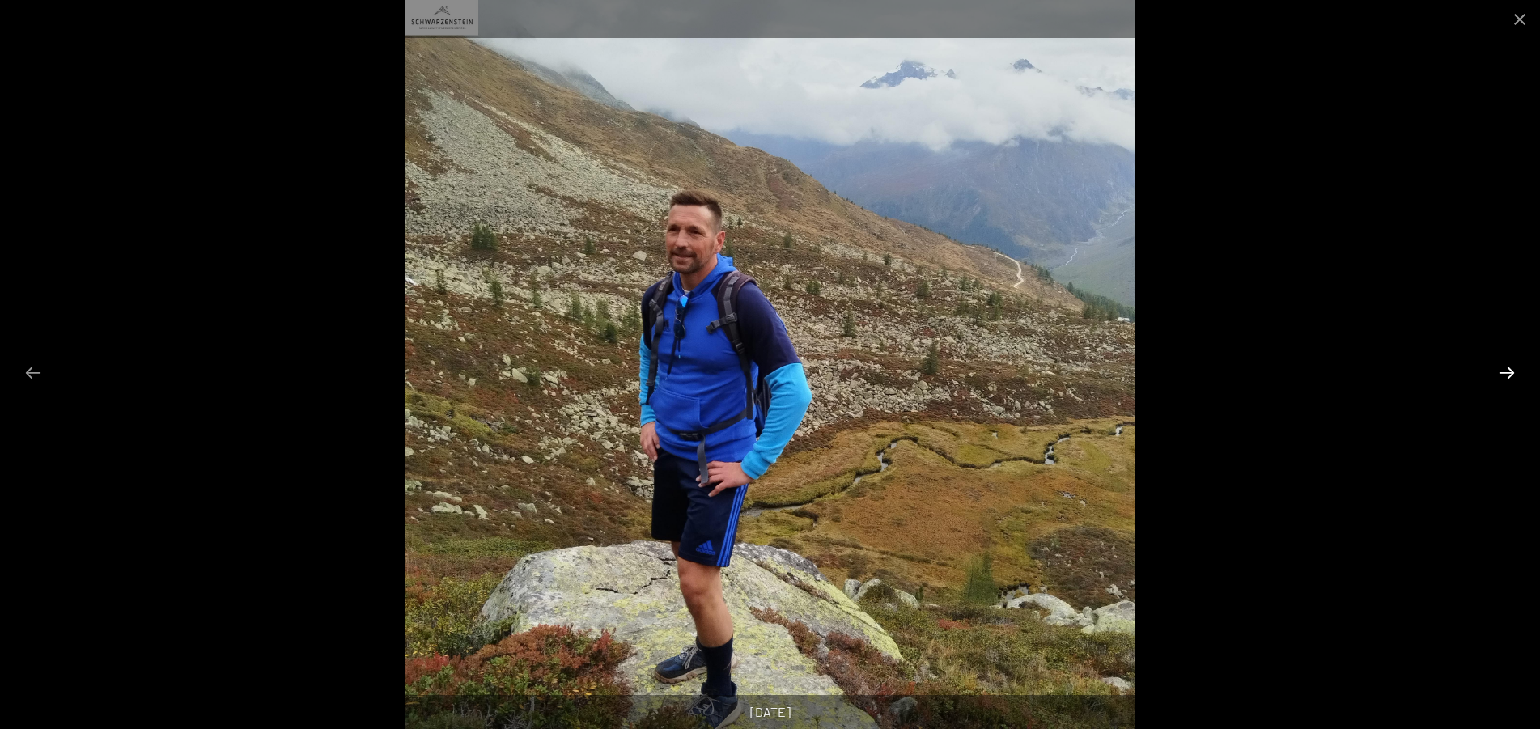
click at [1509, 374] on button "Next slide" at bounding box center [1507, 373] width 34 height 32
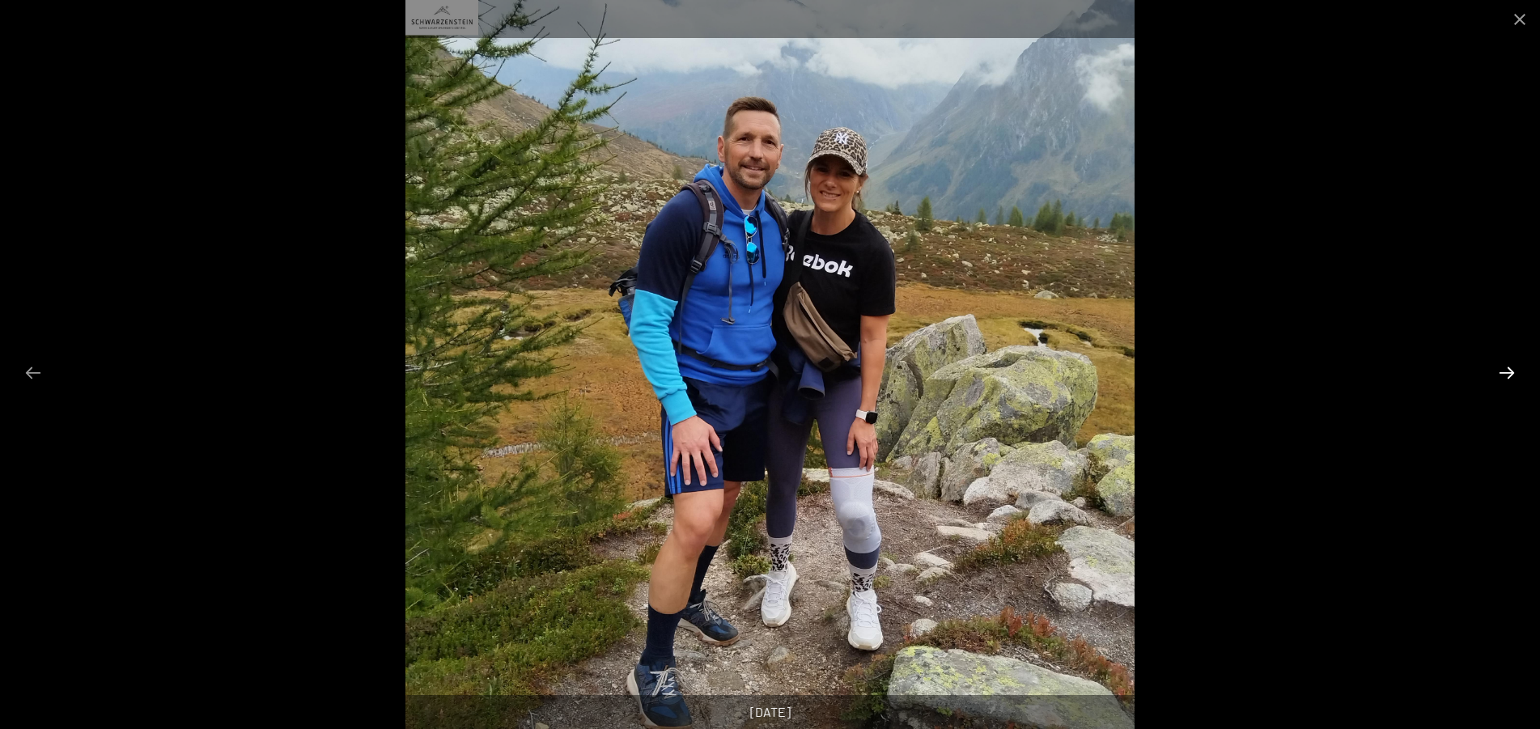
click at [1509, 374] on button "Next slide" at bounding box center [1507, 373] width 34 height 32
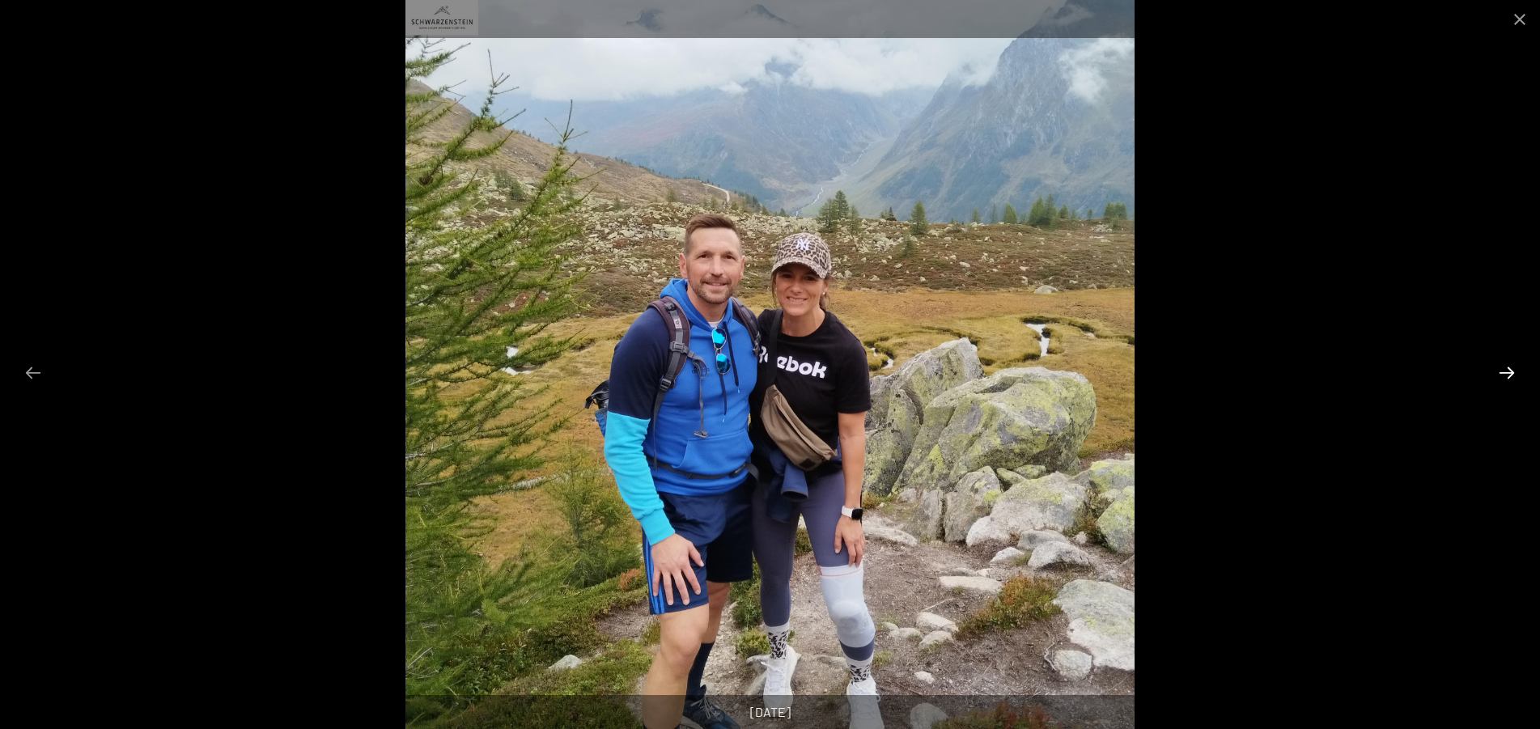
click at [1509, 374] on button "Next slide" at bounding box center [1507, 373] width 34 height 32
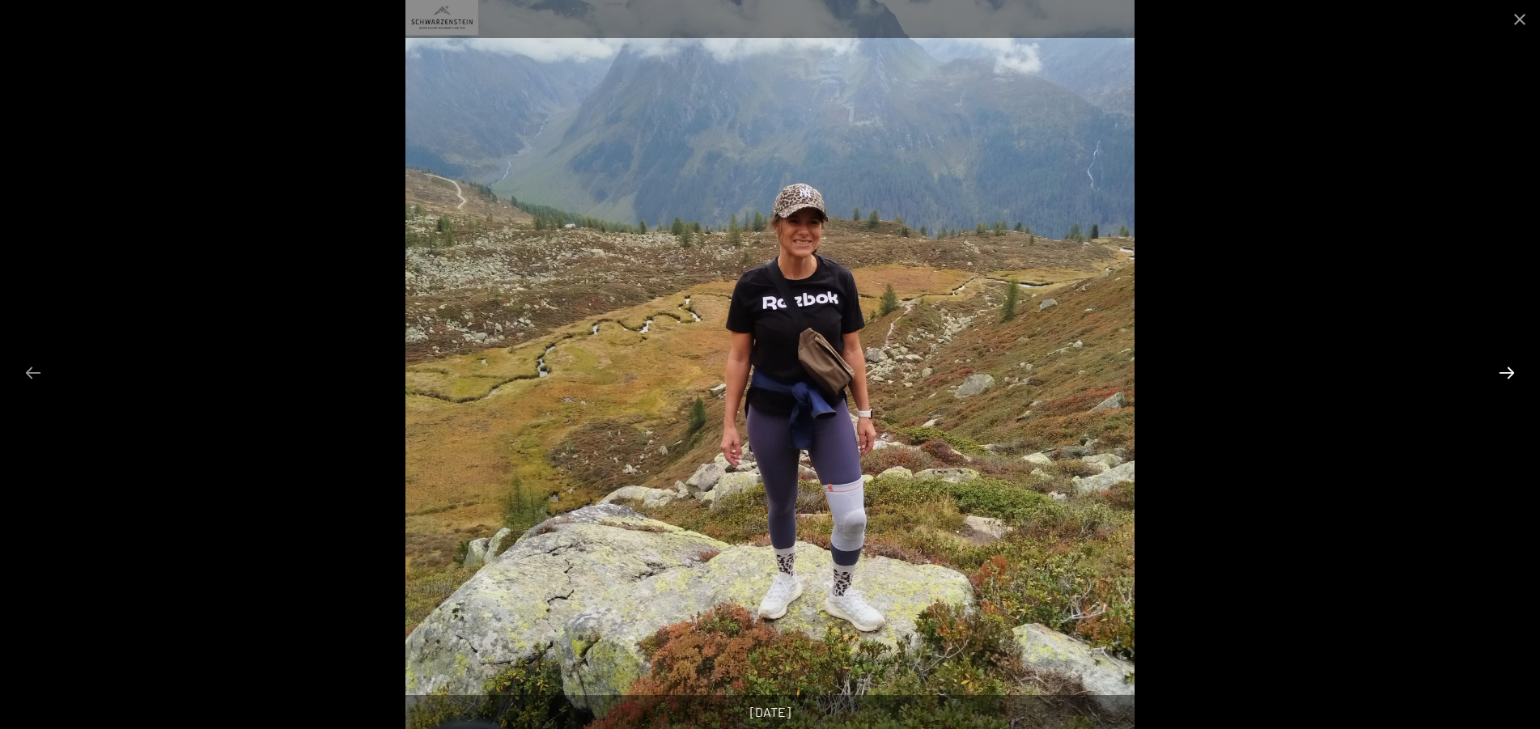
click at [1509, 374] on button "Next slide" at bounding box center [1507, 373] width 34 height 32
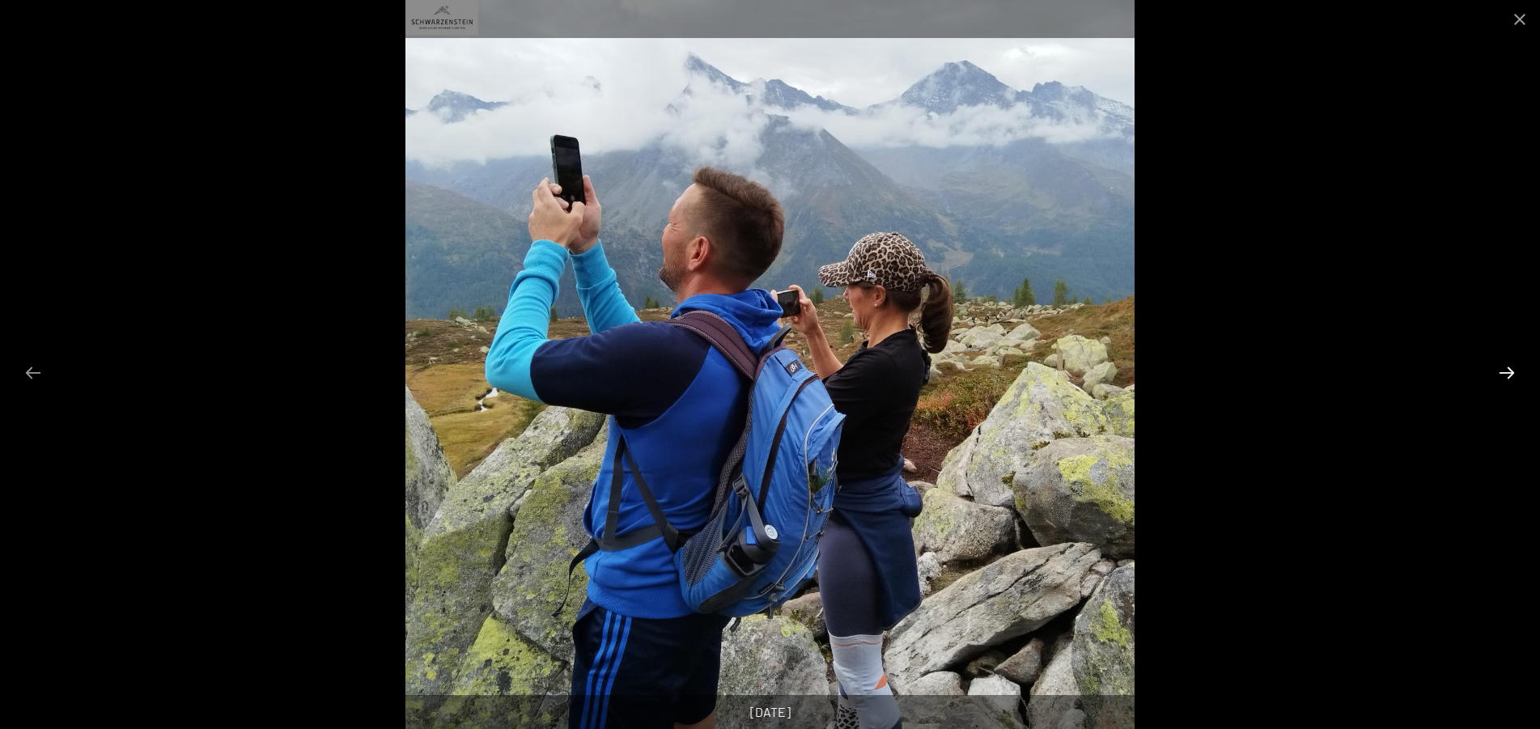
click at [1509, 374] on button "Next slide" at bounding box center [1507, 373] width 34 height 32
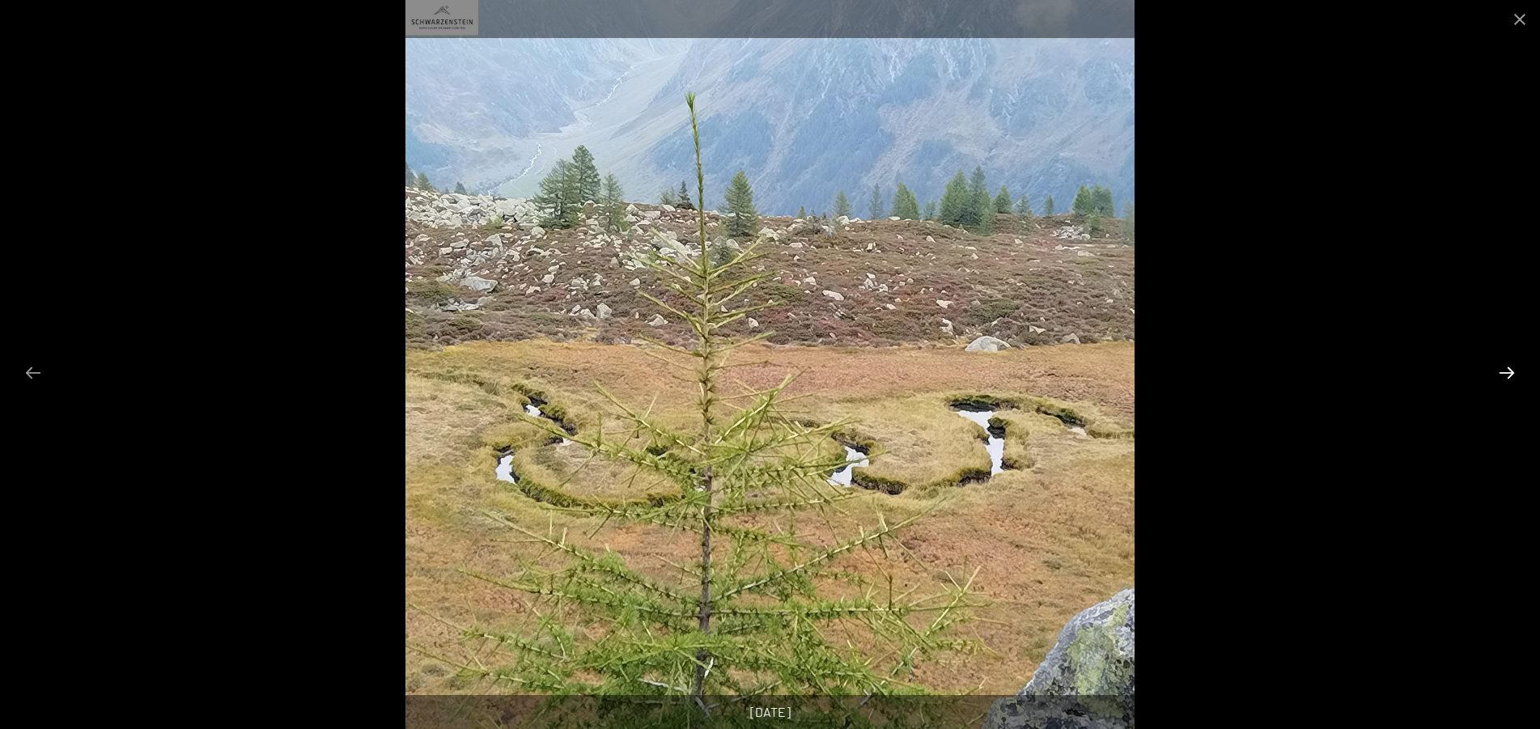
click at [1509, 374] on button "Next slide" at bounding box center [1507, 373] width 34 height 32
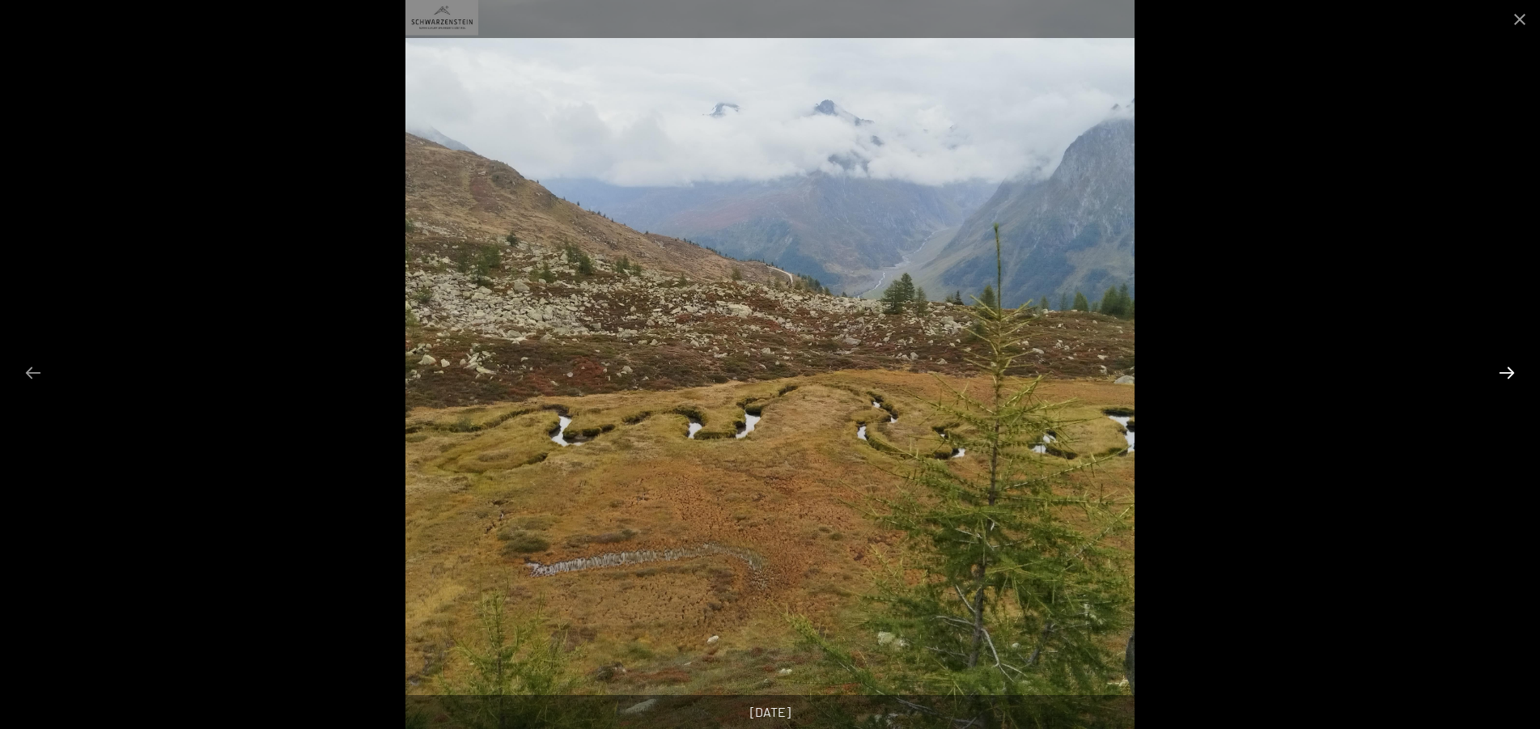
click at [1509, 374] on button "Next slide" at bounding box center [1507, 373] width 34 height 32
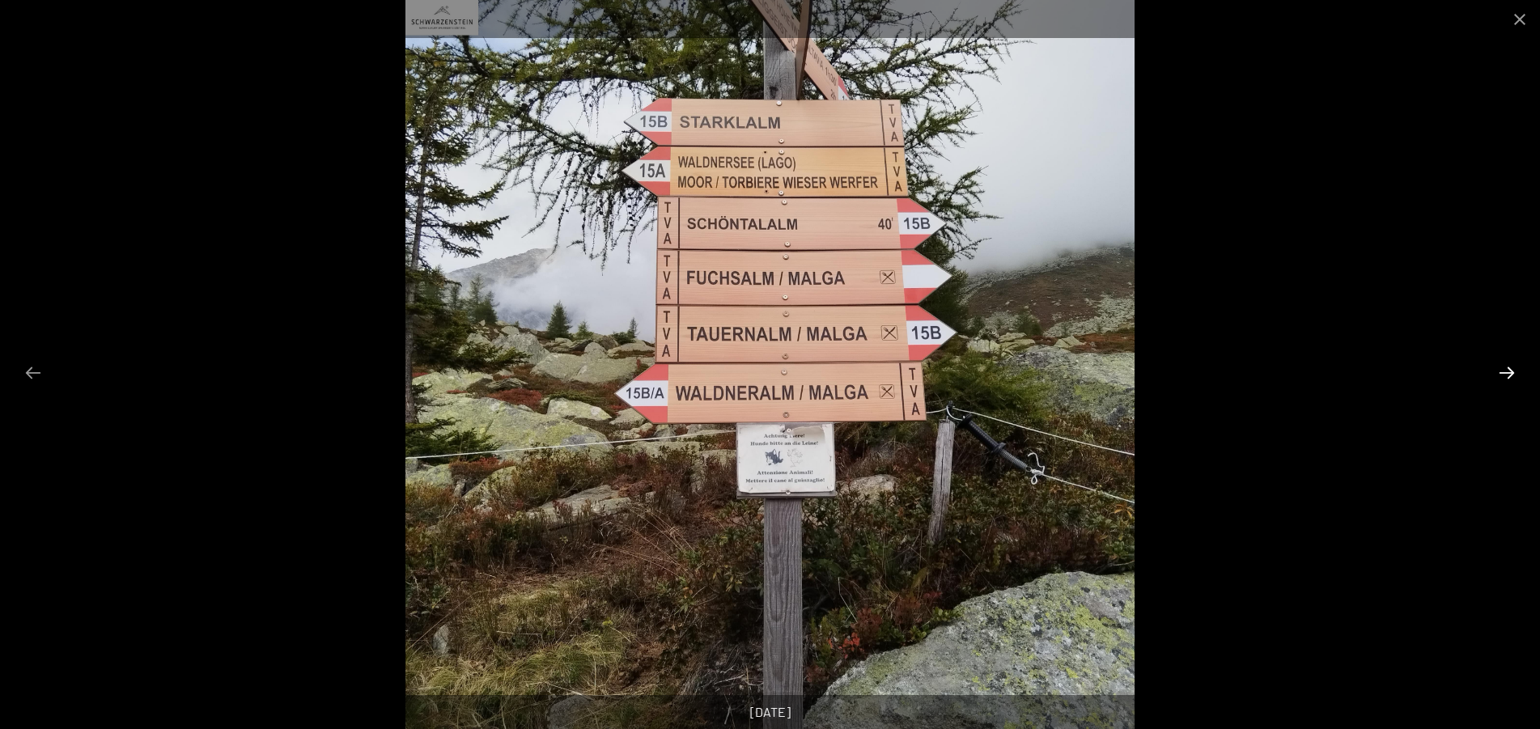
click at [1509, 374] on button "Next slide" at bounding box center [1507, 373] width 34 height 32
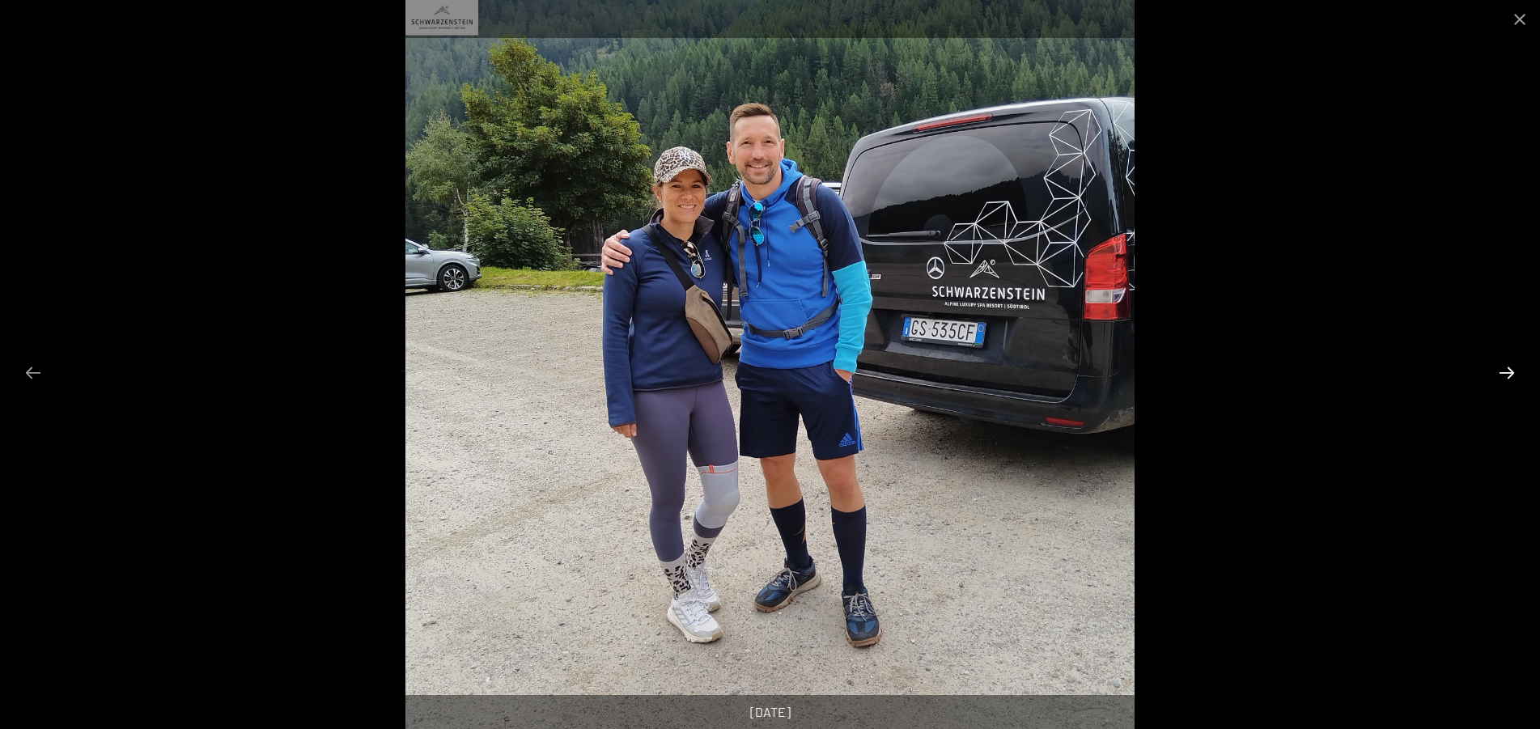
click at [1509, 374] on button "Next slide" at bounding box center [1507, 373] width 34 height 32
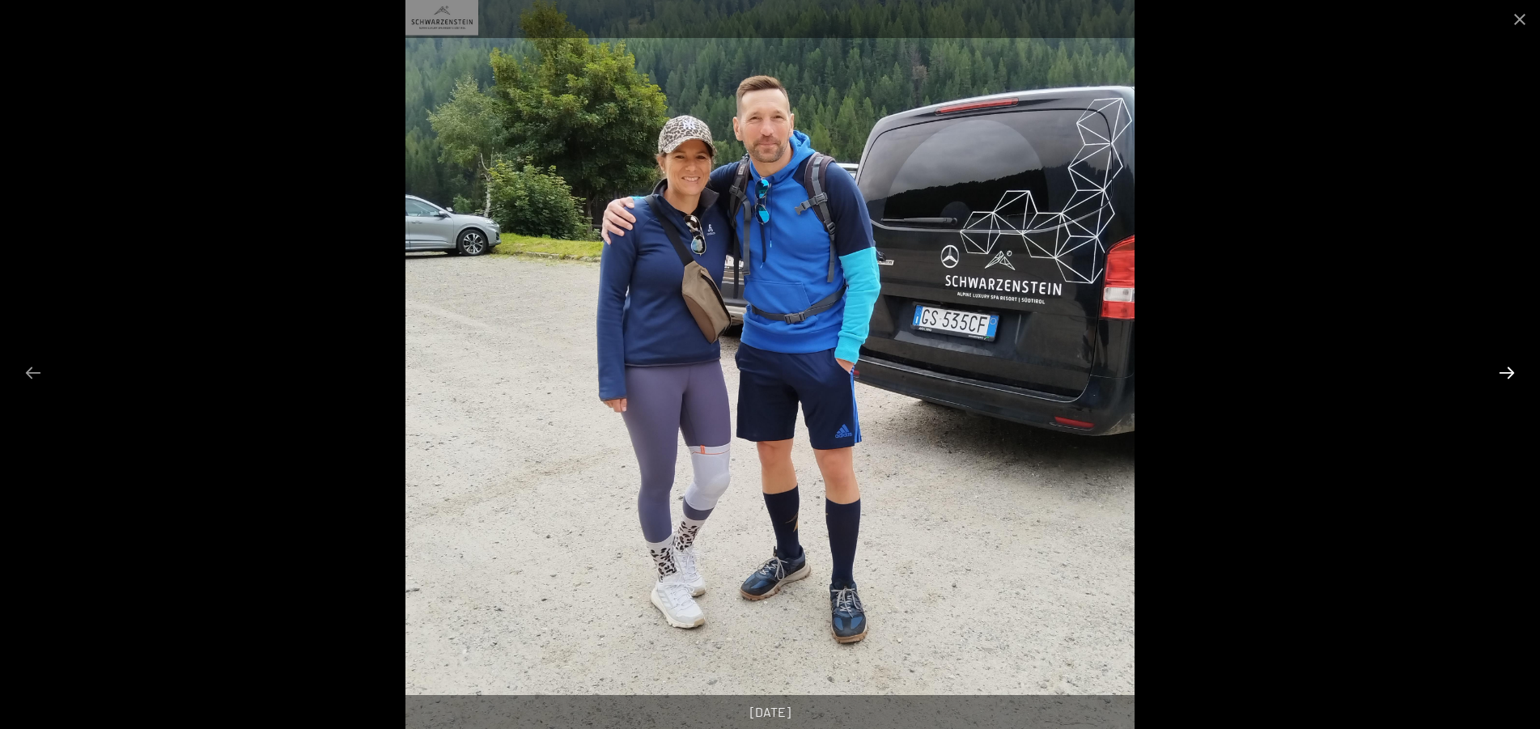
click at [1509, 374] on button "Next slide" at bounding box center [1507, 373] width 34 height 32
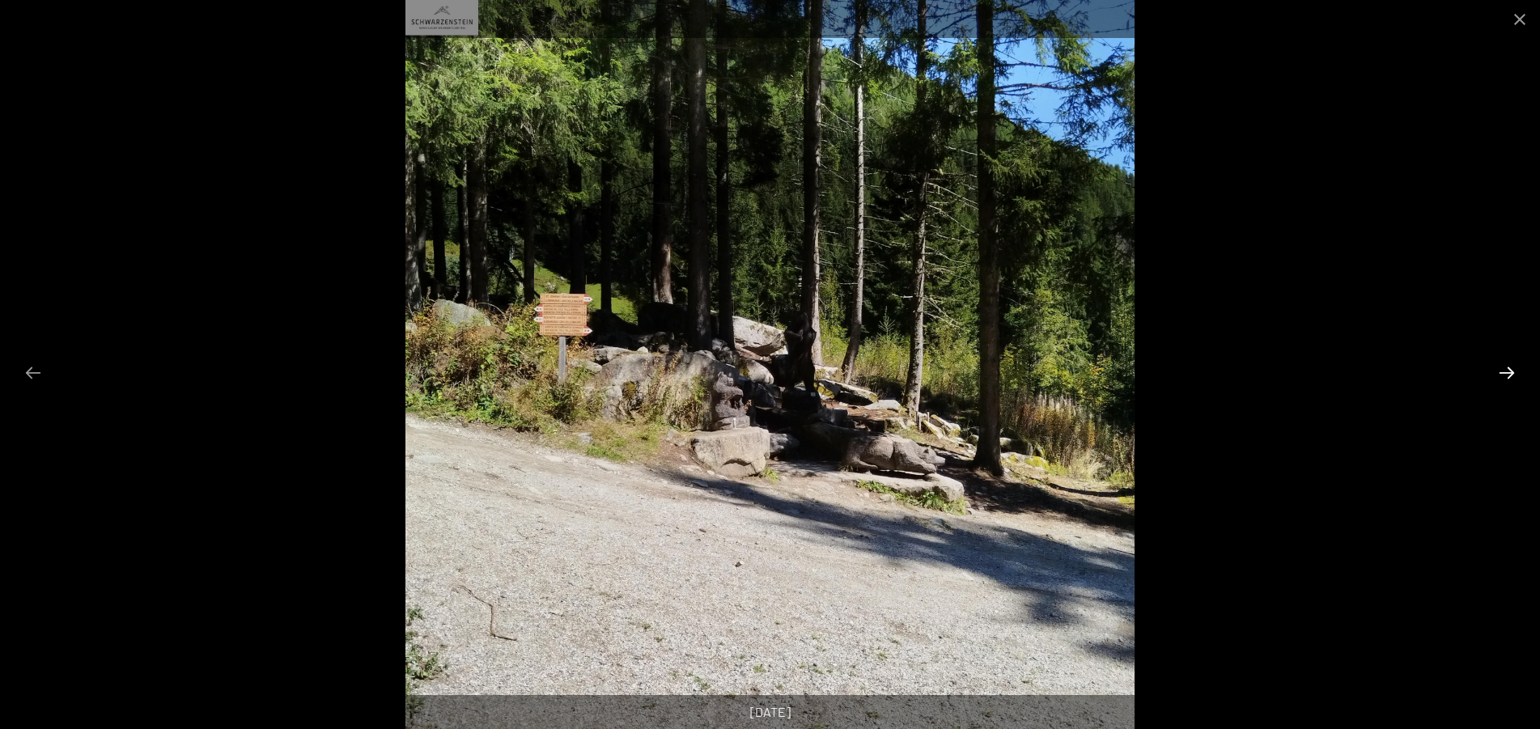
click at [1509, 374] on button "Next slide" at bounding box center [1507, 373] width 34 height 32
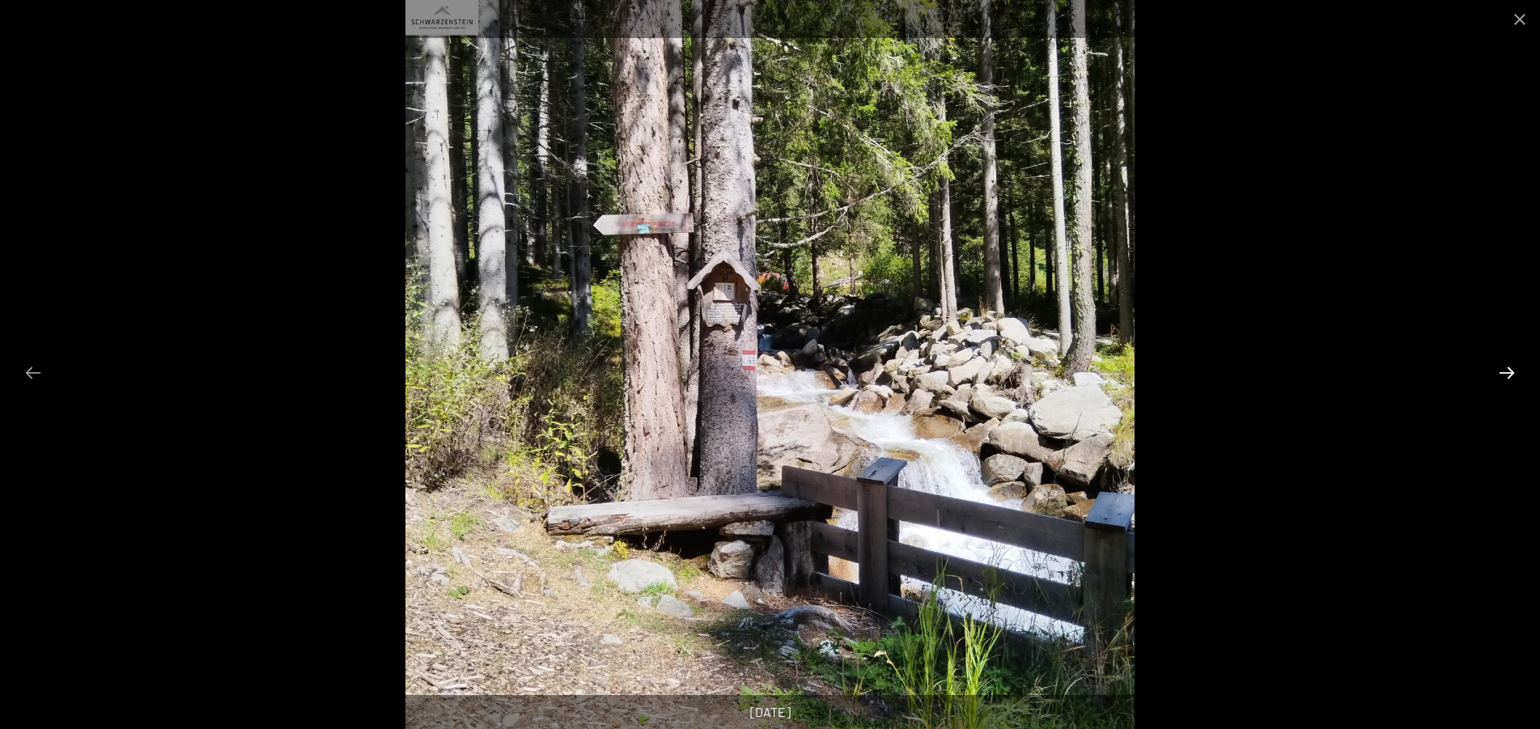
click at [1509, 374] on button "Next slide" at bounding box center [1507, 373] width 34 height 32
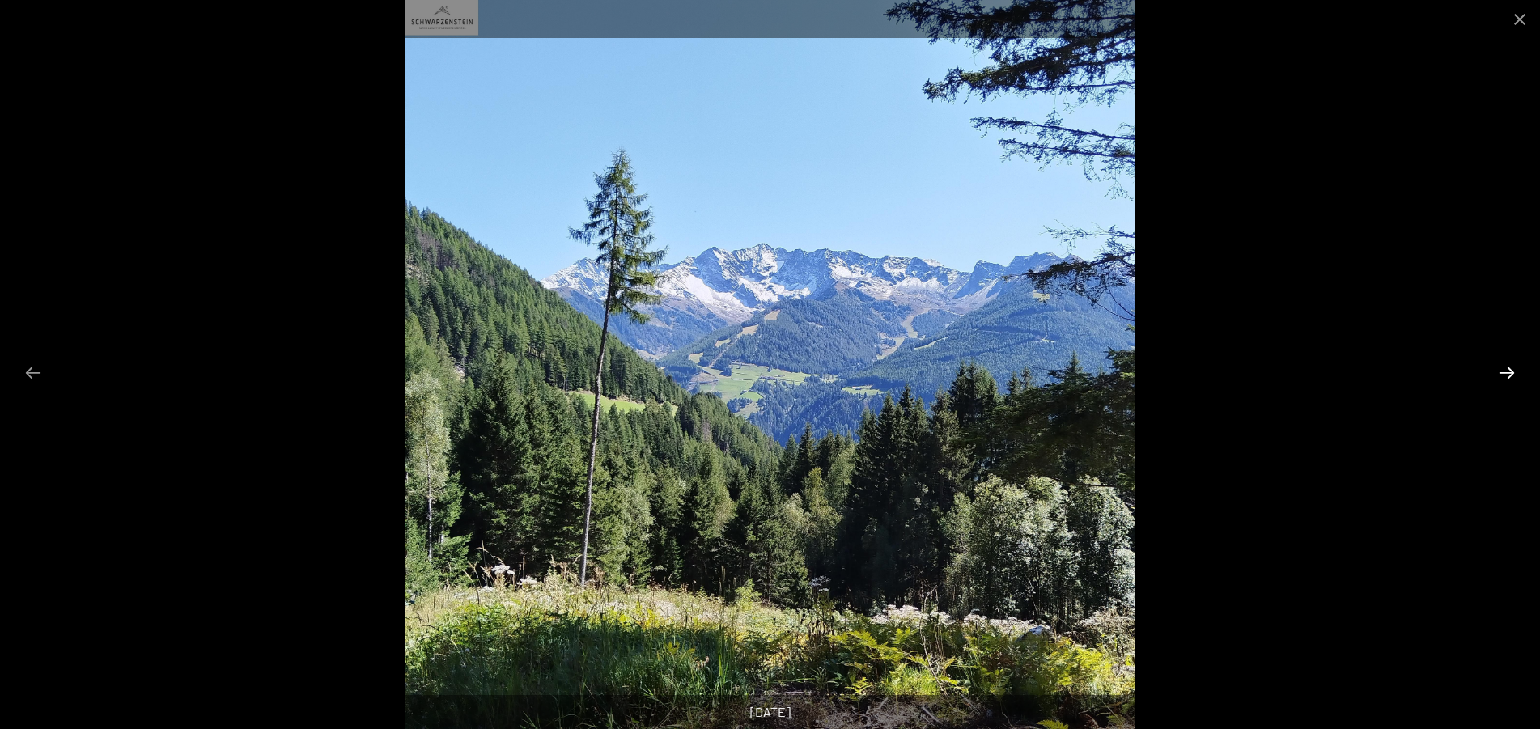
click at [1509, 374] on button "Next slide" at bounding box center [1507, 373] width 34 height 32
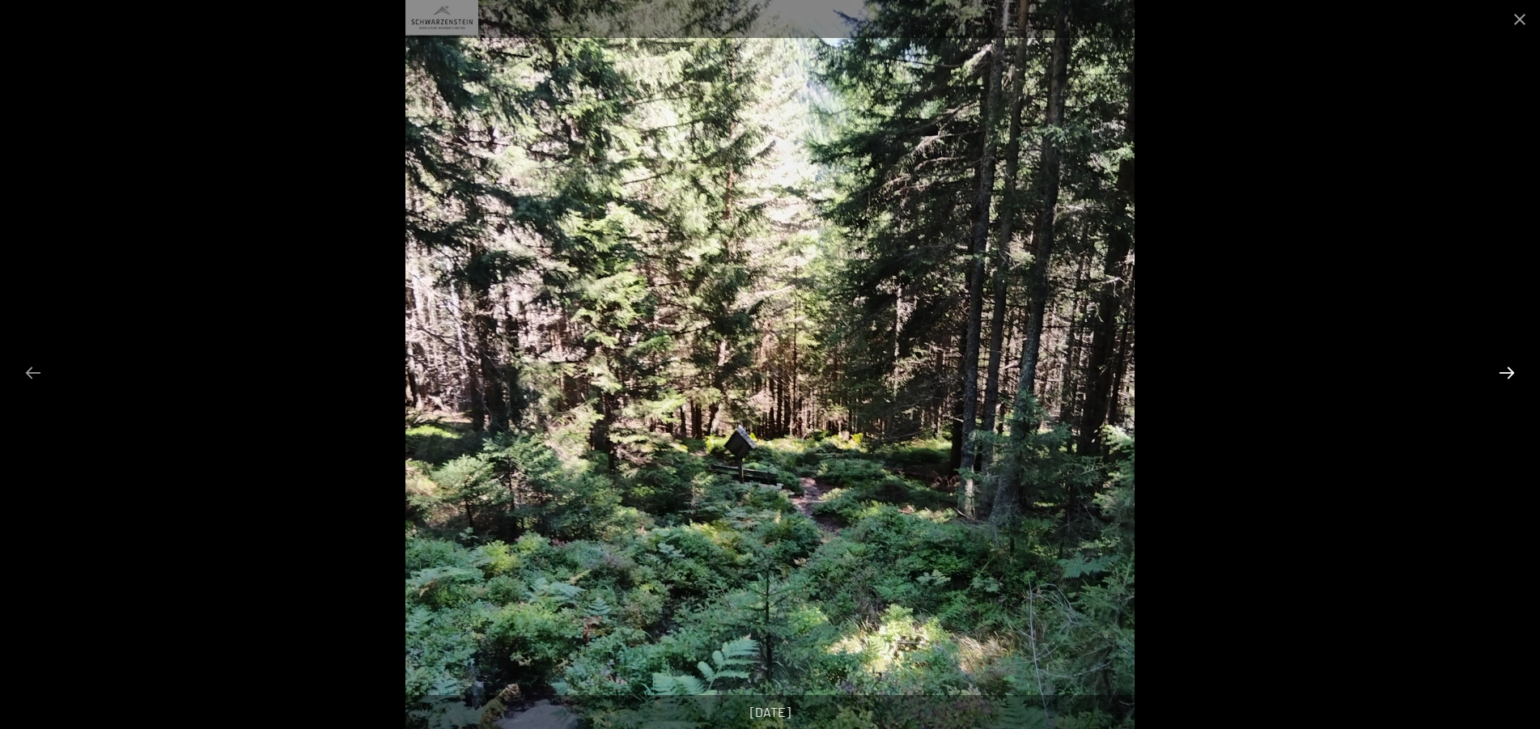
click at [1509, 374] on button "Next slide" at bounding box center [1507, 373] width 34 height 32
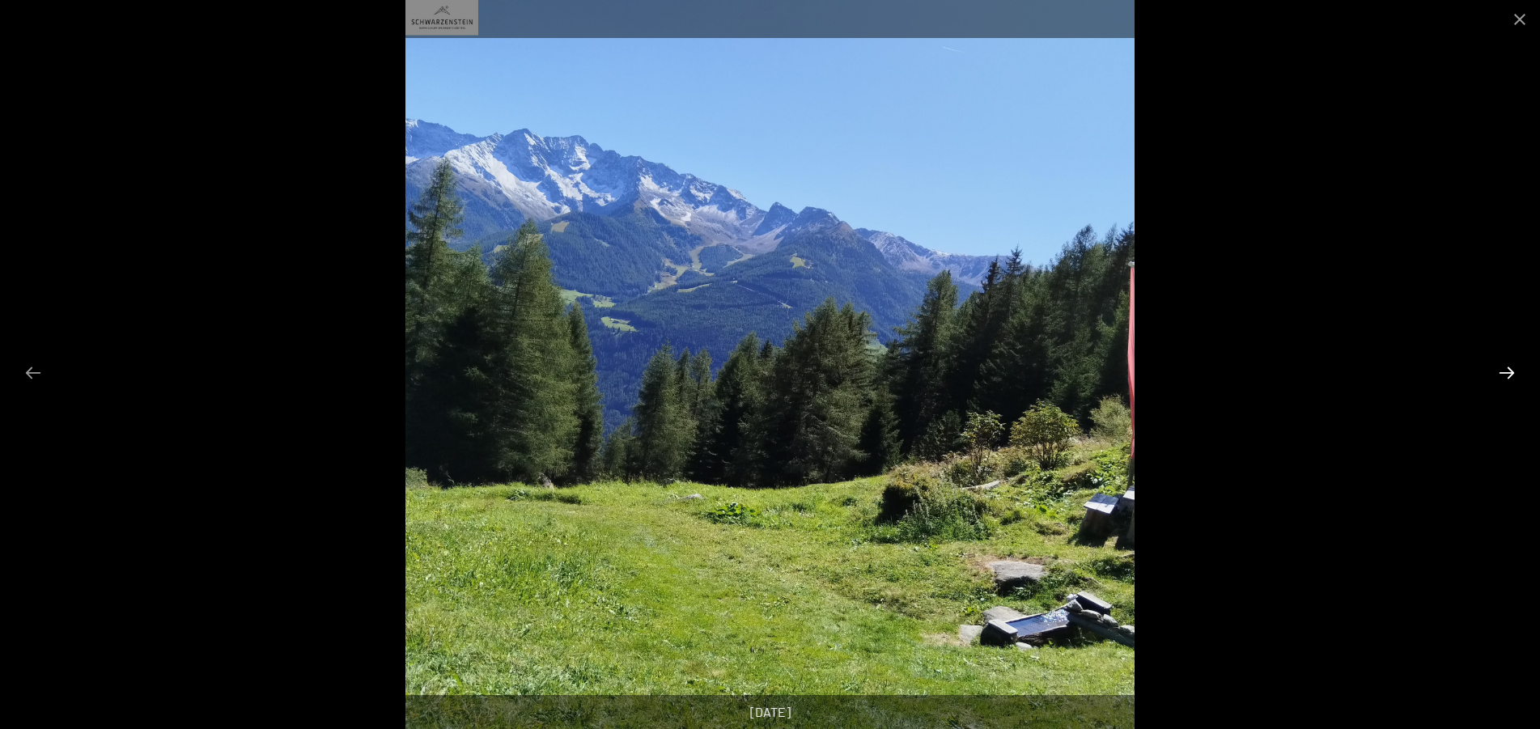
click at [1509, 374] on button "Next slide" at bounding box center [1507, 373] width 34 height 32
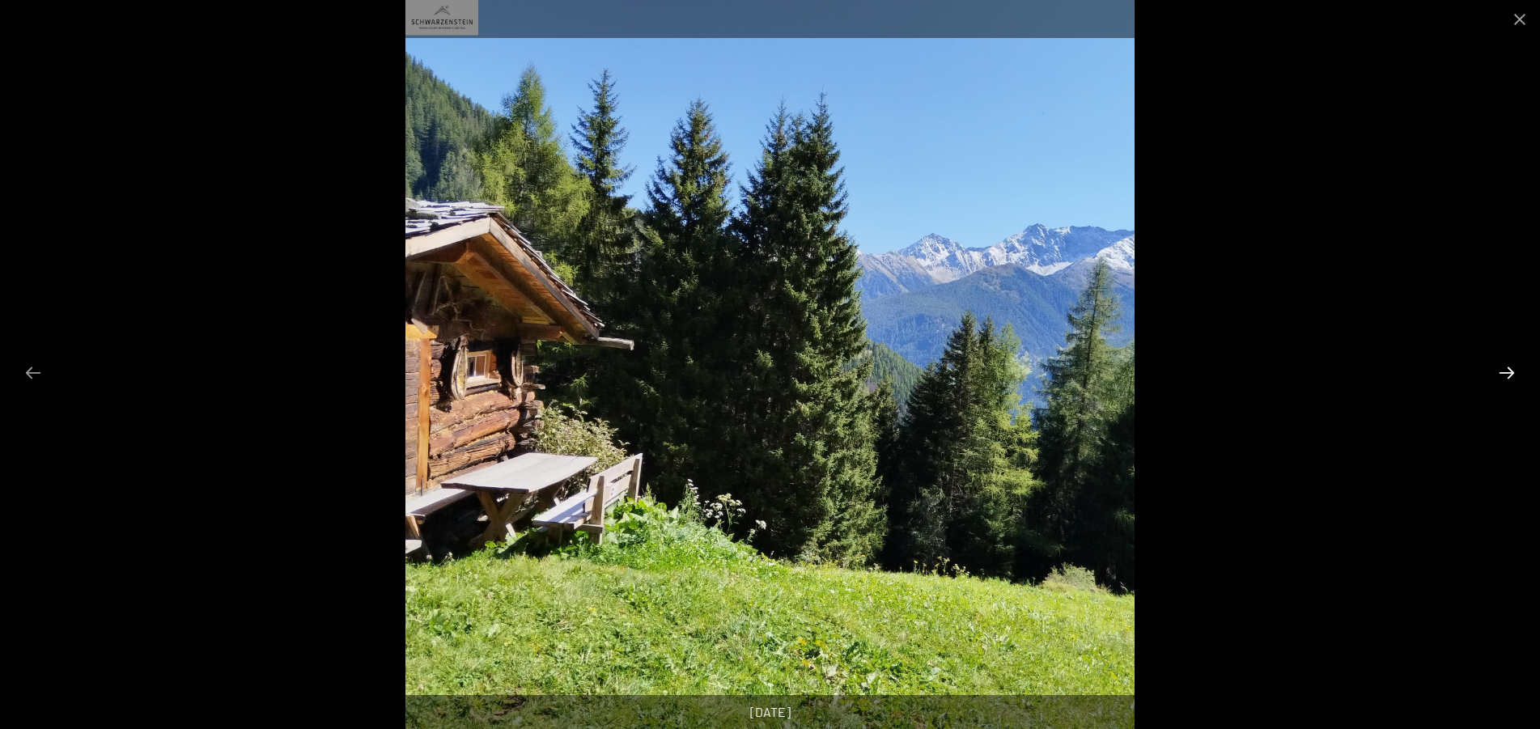
click at [1509, 374] on button "Next slide" at bounding box center [1507, 373] width 34 height 32
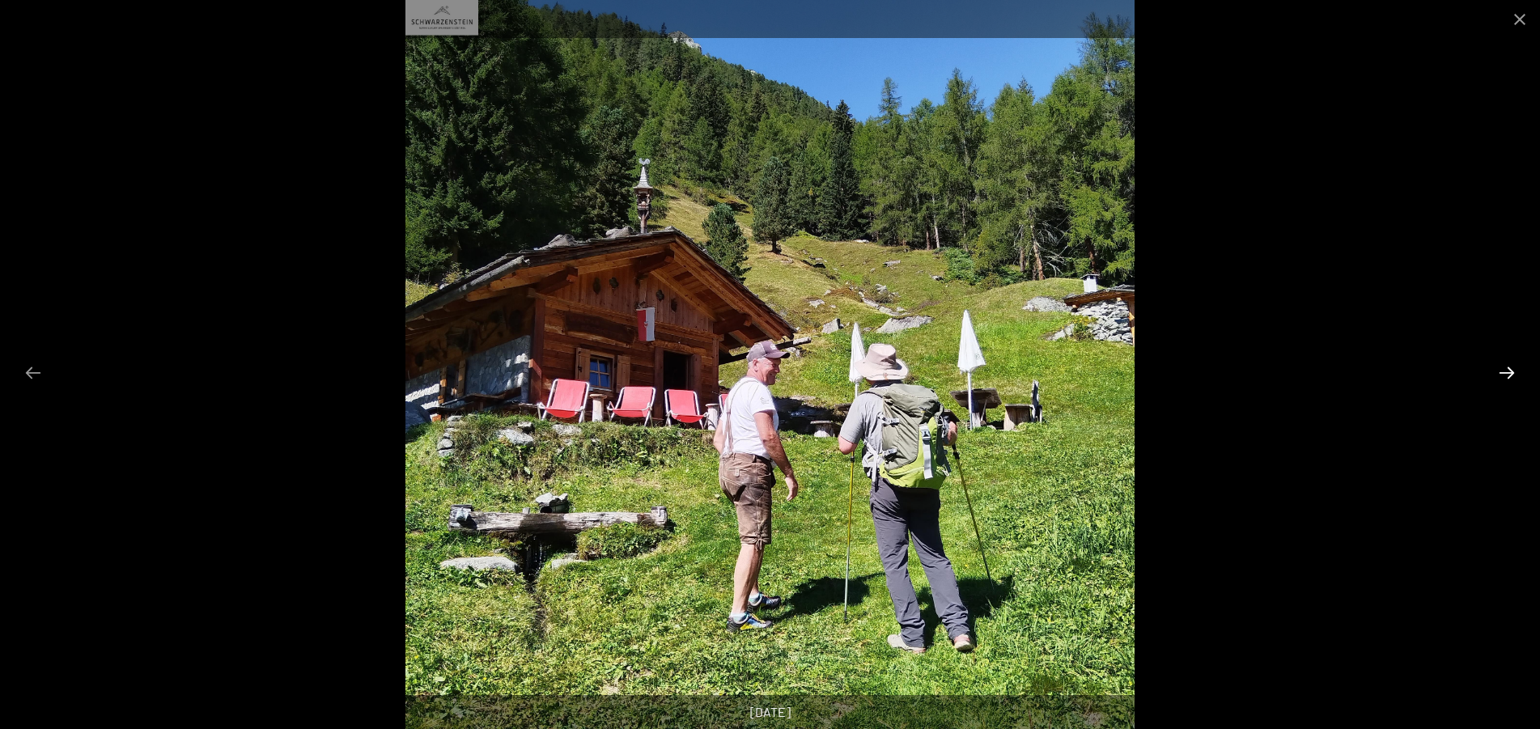
click at [1509, 374] on button "Next slide" at bounding box center [1507, 373] width 34 height 32
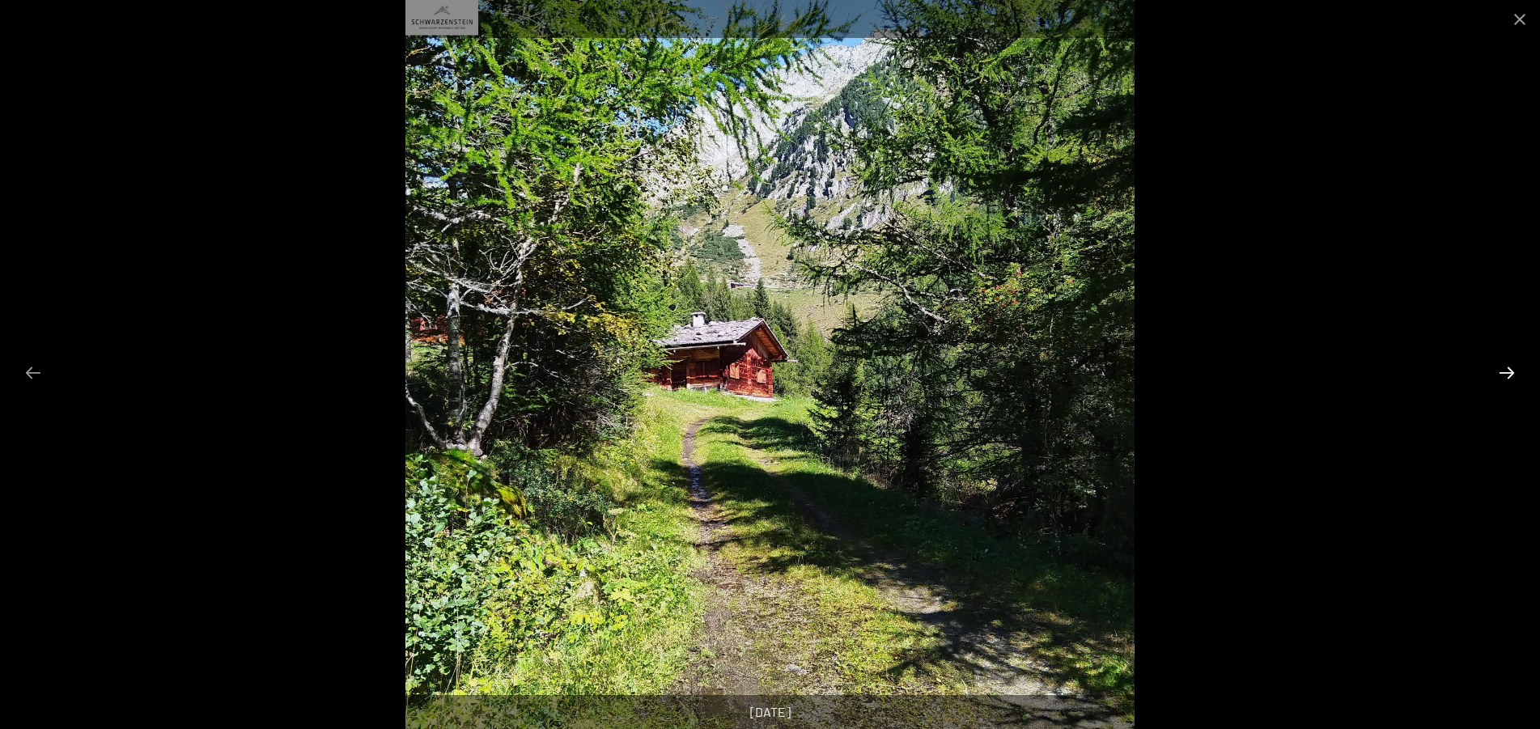
click at [1509, 374] on button "Next slide" at bounding box center [1507, 373] width 34 height 32
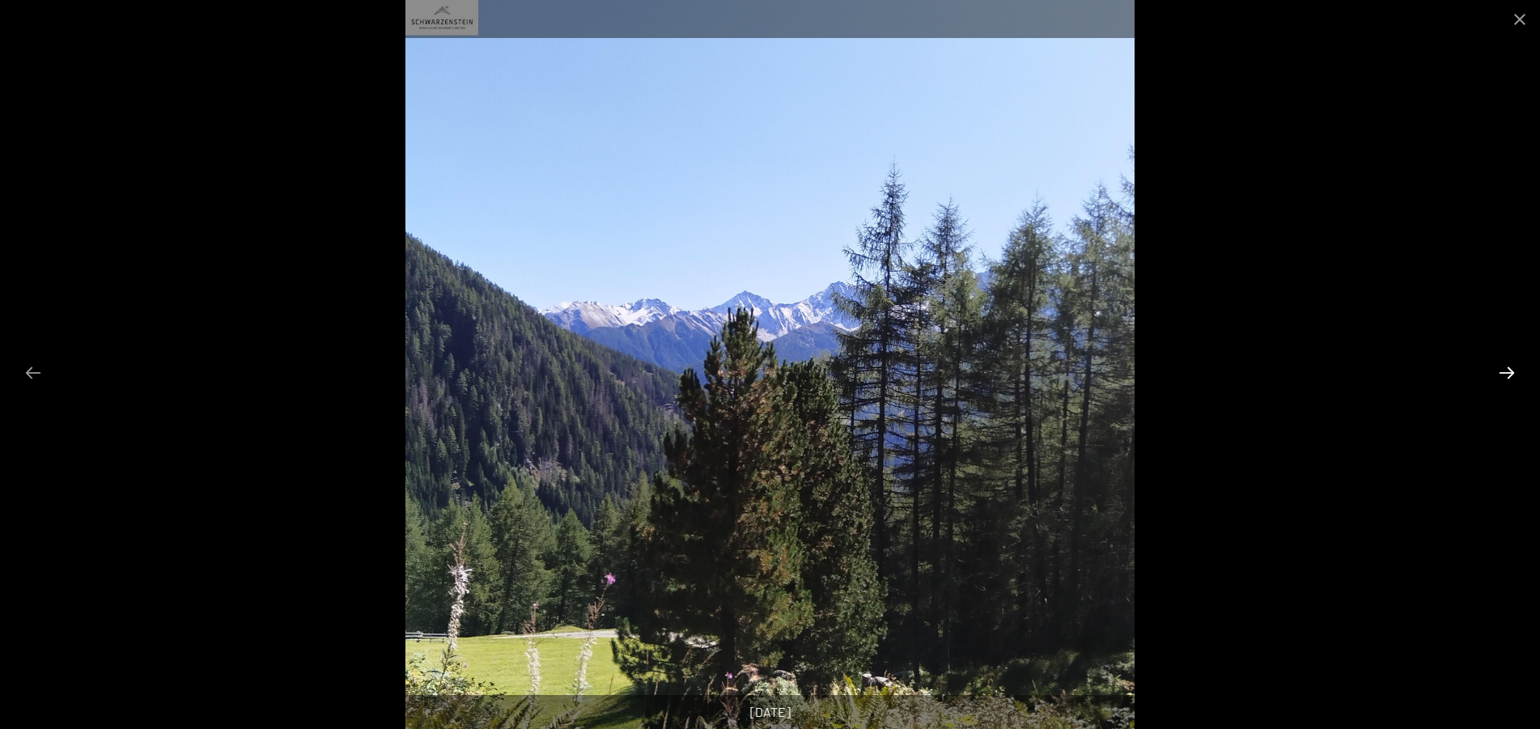
click at [1509, 374] on button "Next slide" at bounding box center [1507, 373] width 34 height 32
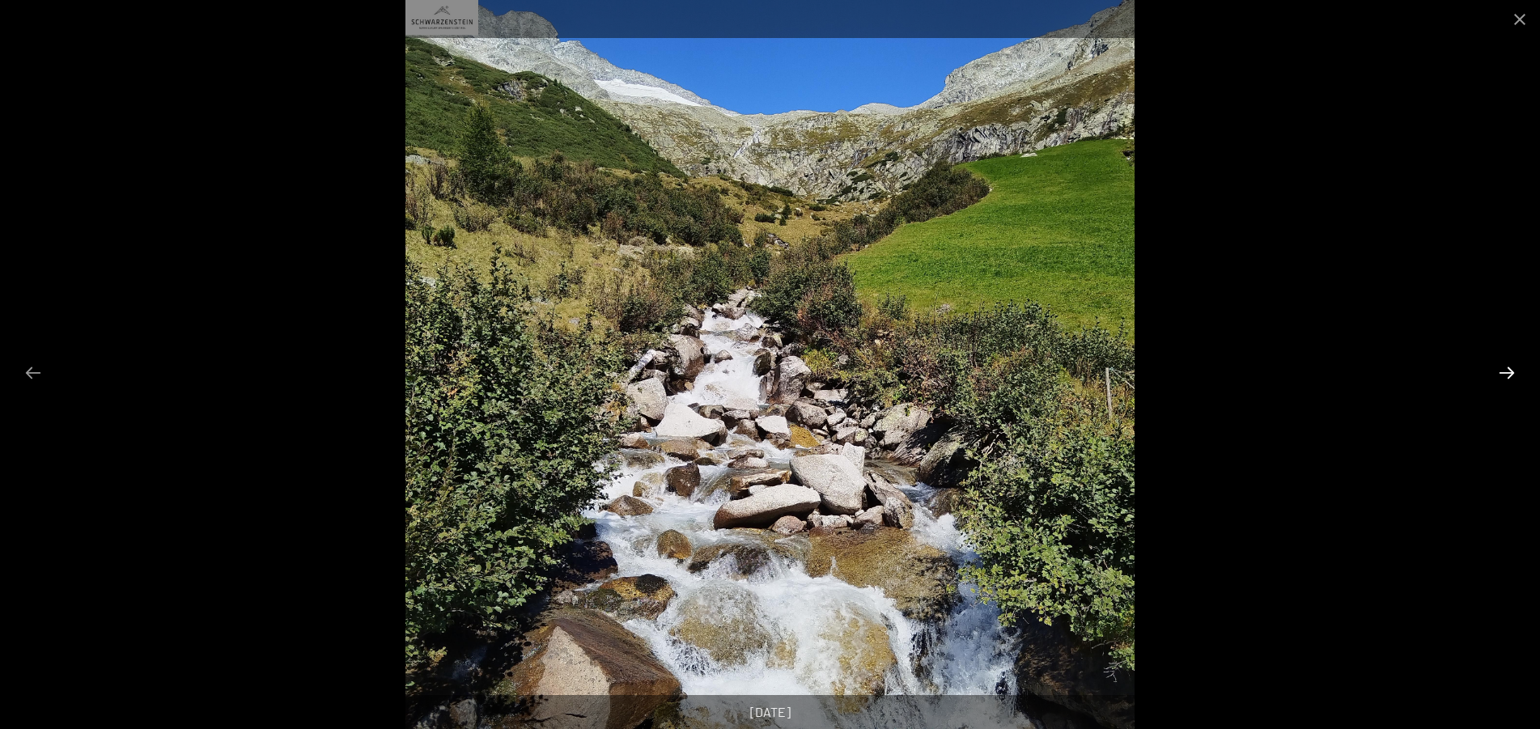
click at [1509, 374] on button "Next slide" at bounding box center [1507, 373] width 34 height 32
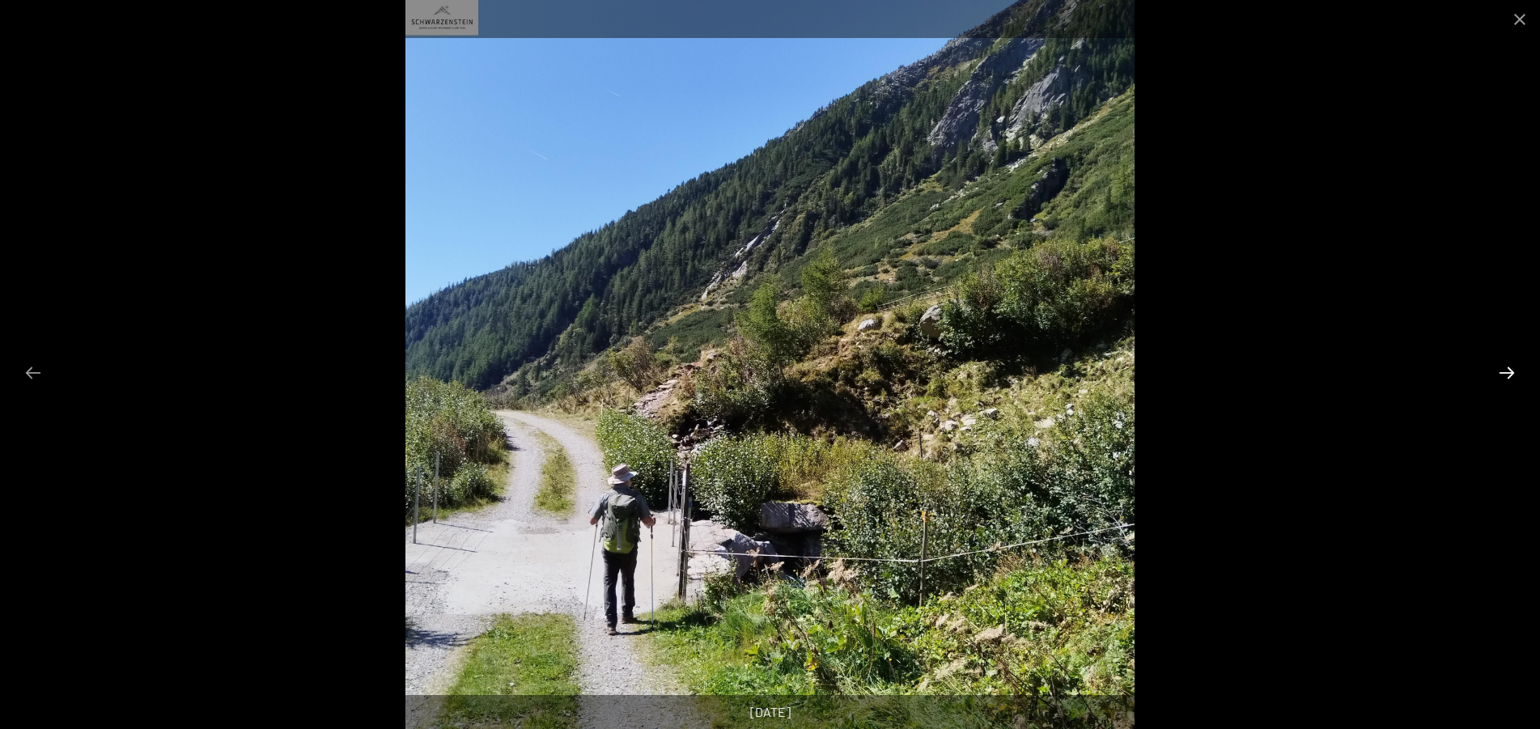
click at [1509, 374] on button "Next slide" at bounding box center [1507, 373] width 34 height 32
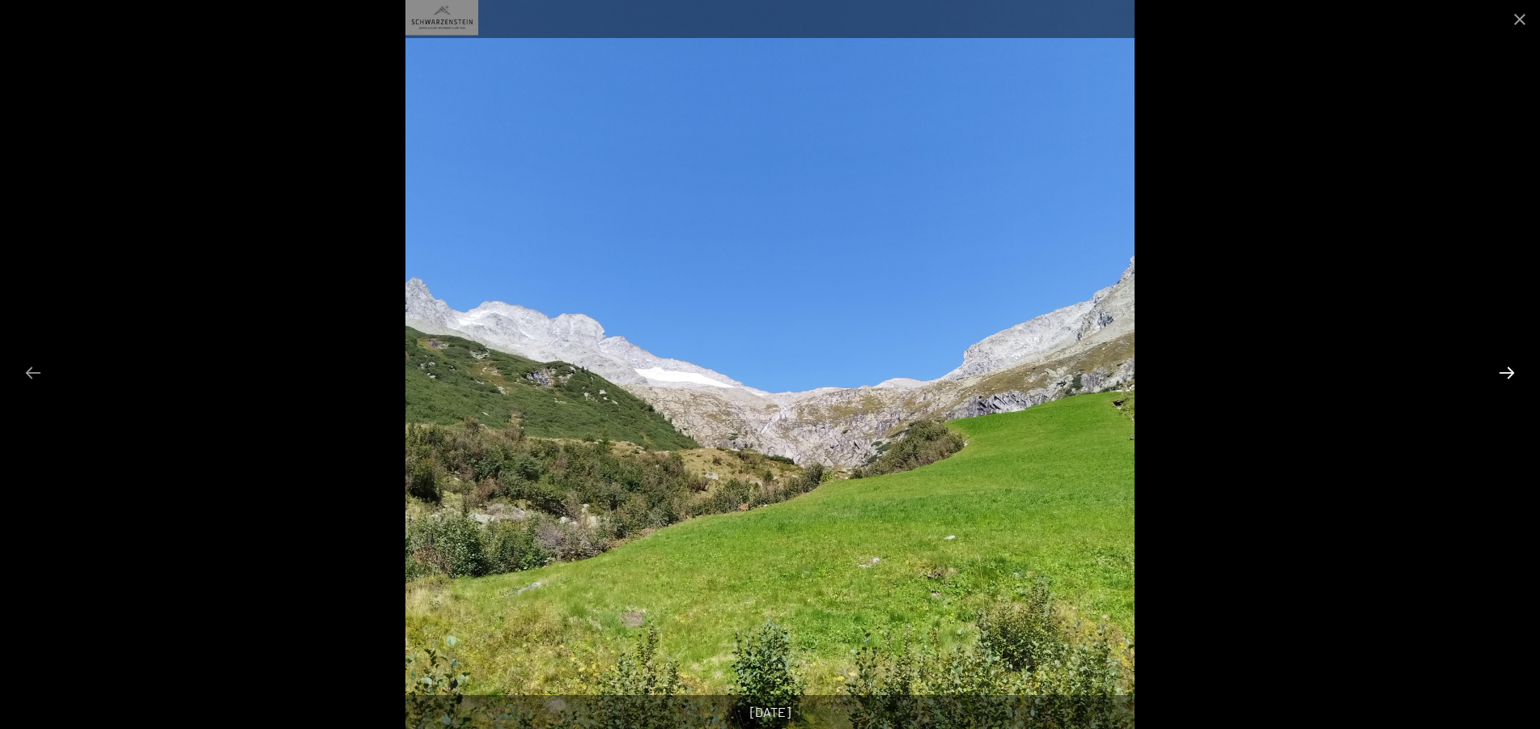
click at [1509, 374] on button "Next slide" at bounding box center [1507, 373] width 34 height 32
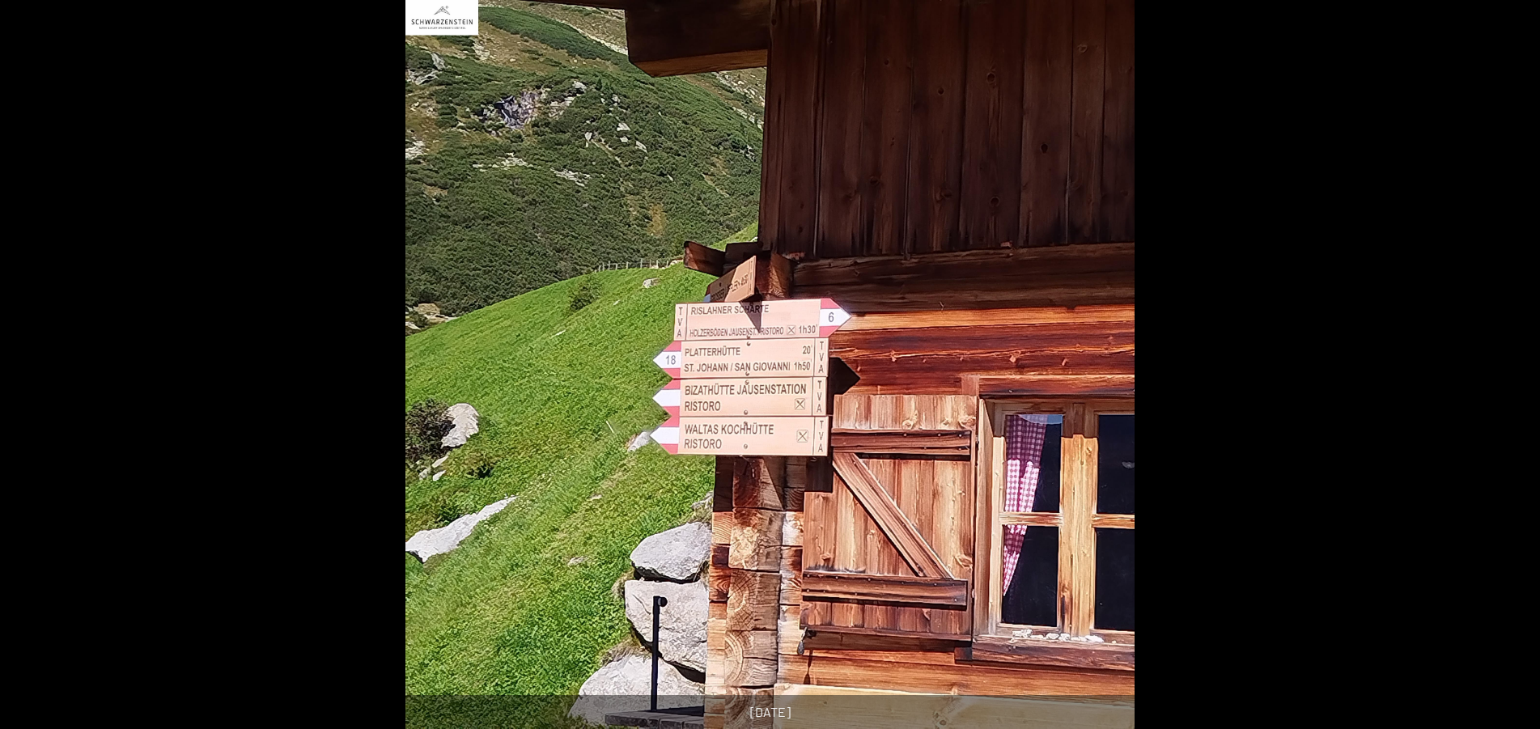
click at [1509, 374] on button "Next slide" at bounding box center [1515, 373] width 34 height 32
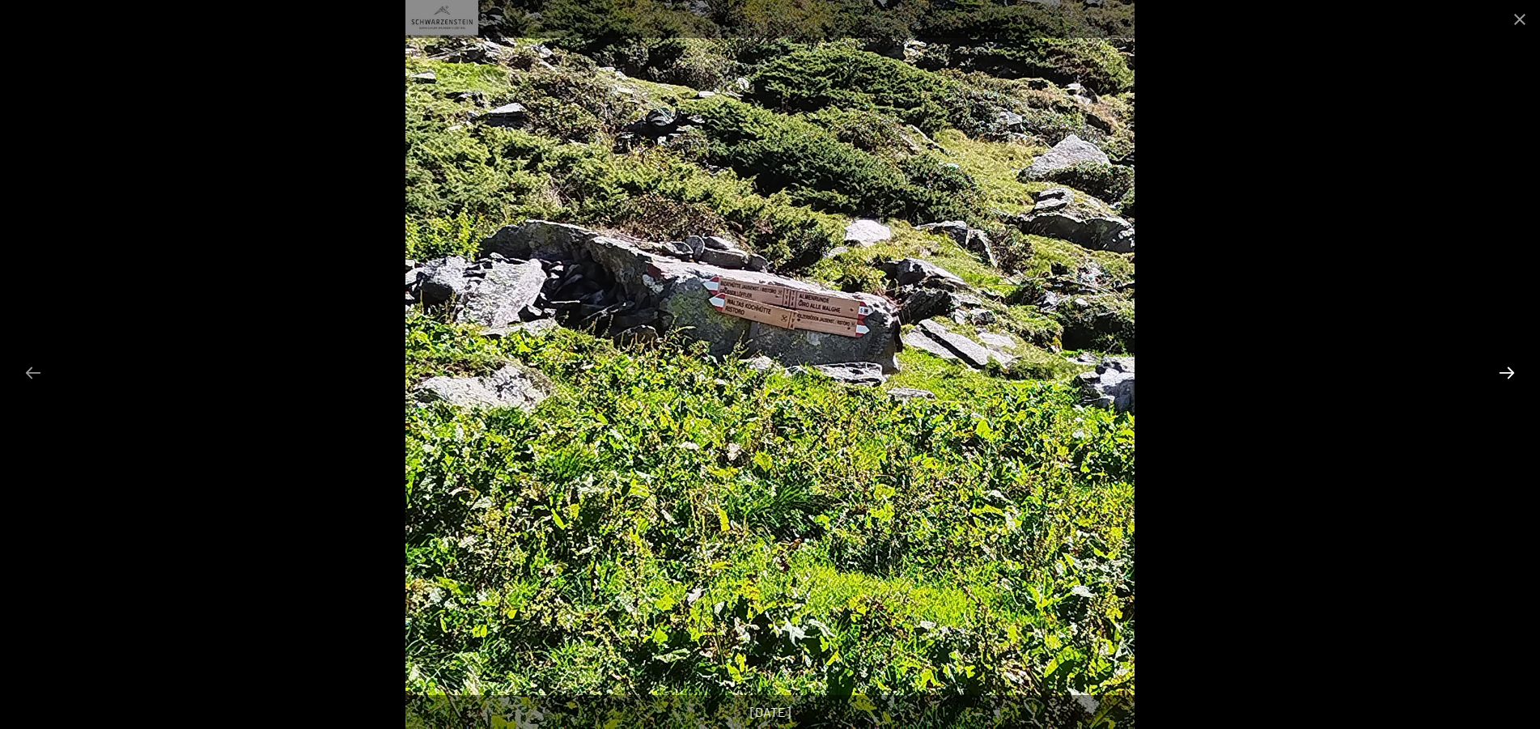
click at [1509, 374] on button "Next slide" at bounding box center [1507, 373] width 34 height 32
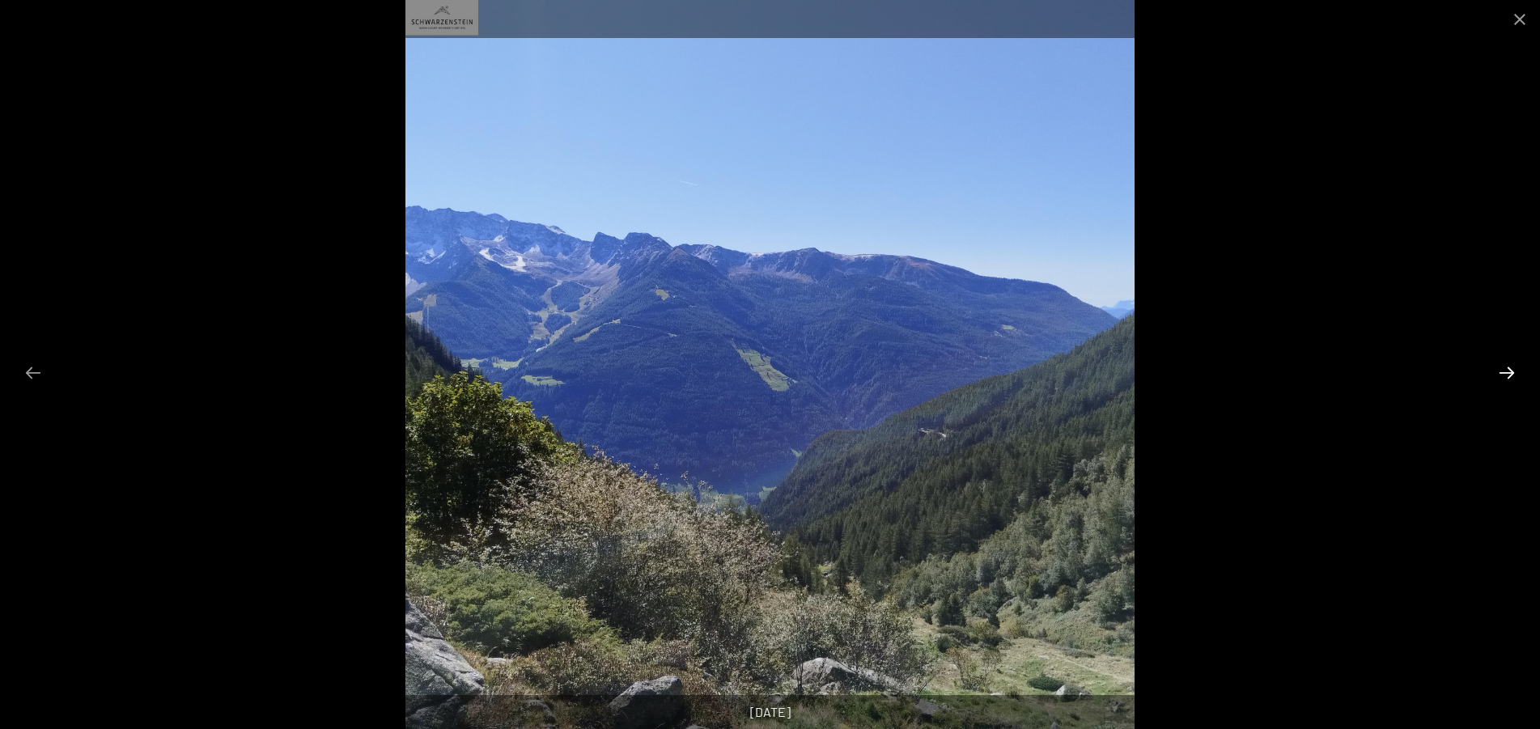
click at [1509, 374] on button "Next slide" at bounding box center [1507, 373] width 34 height 32
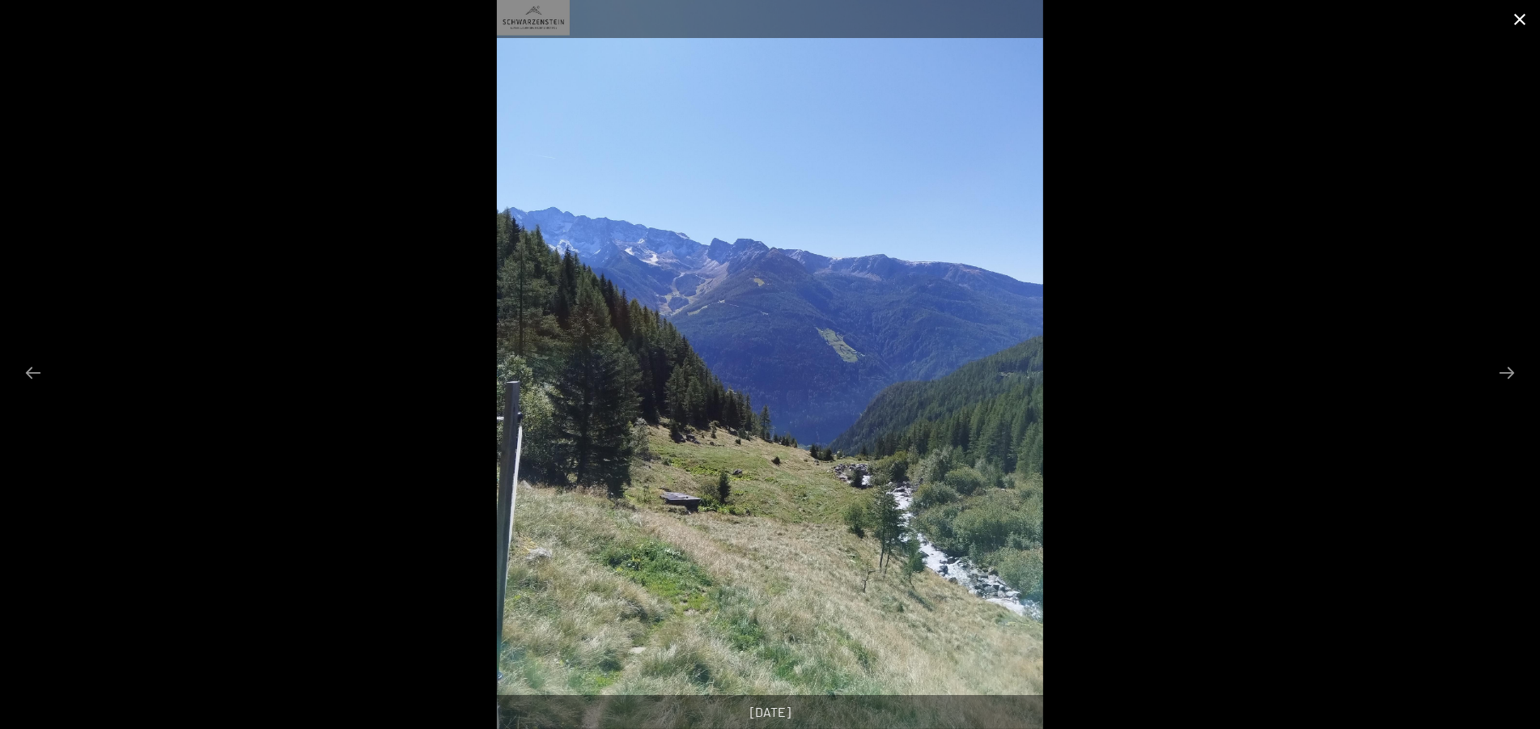
click at [1530, 23] on button "Close gallery" at bounding box center [1520, 19] width 40 height 38
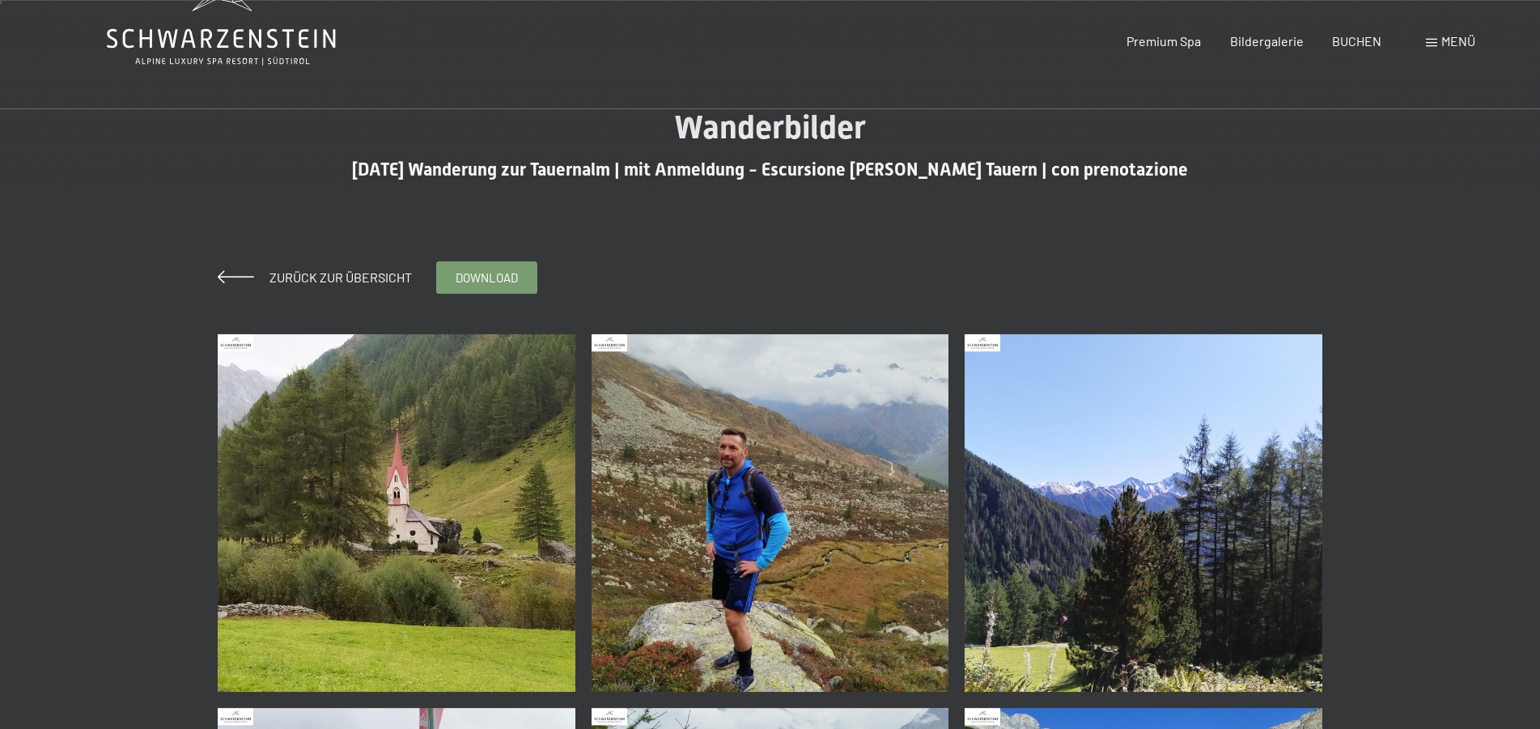
scroll to position [0, 0]
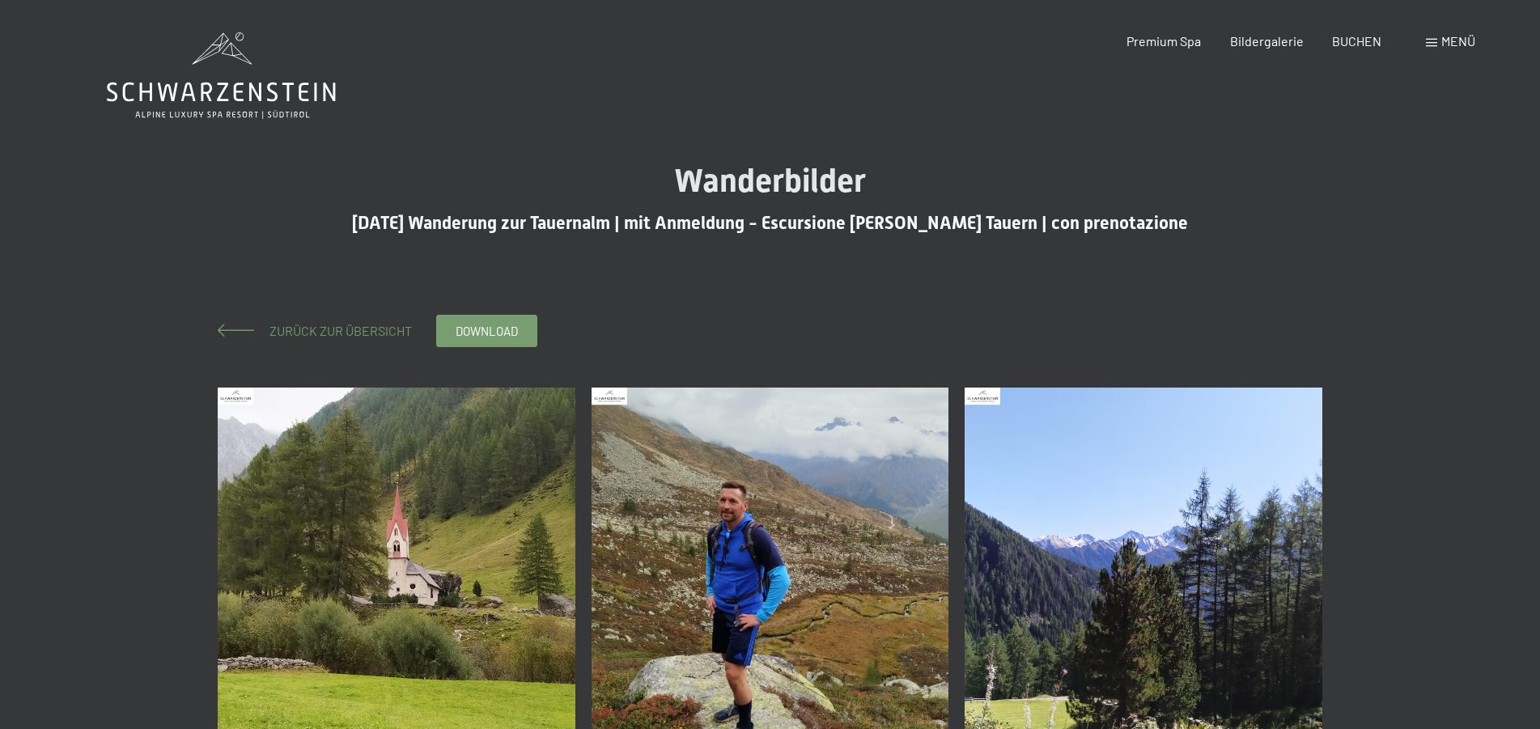
click at [308, 332] on span "Zurück zur Übersicht" at bounding box center [334, 330] width 155 height 15
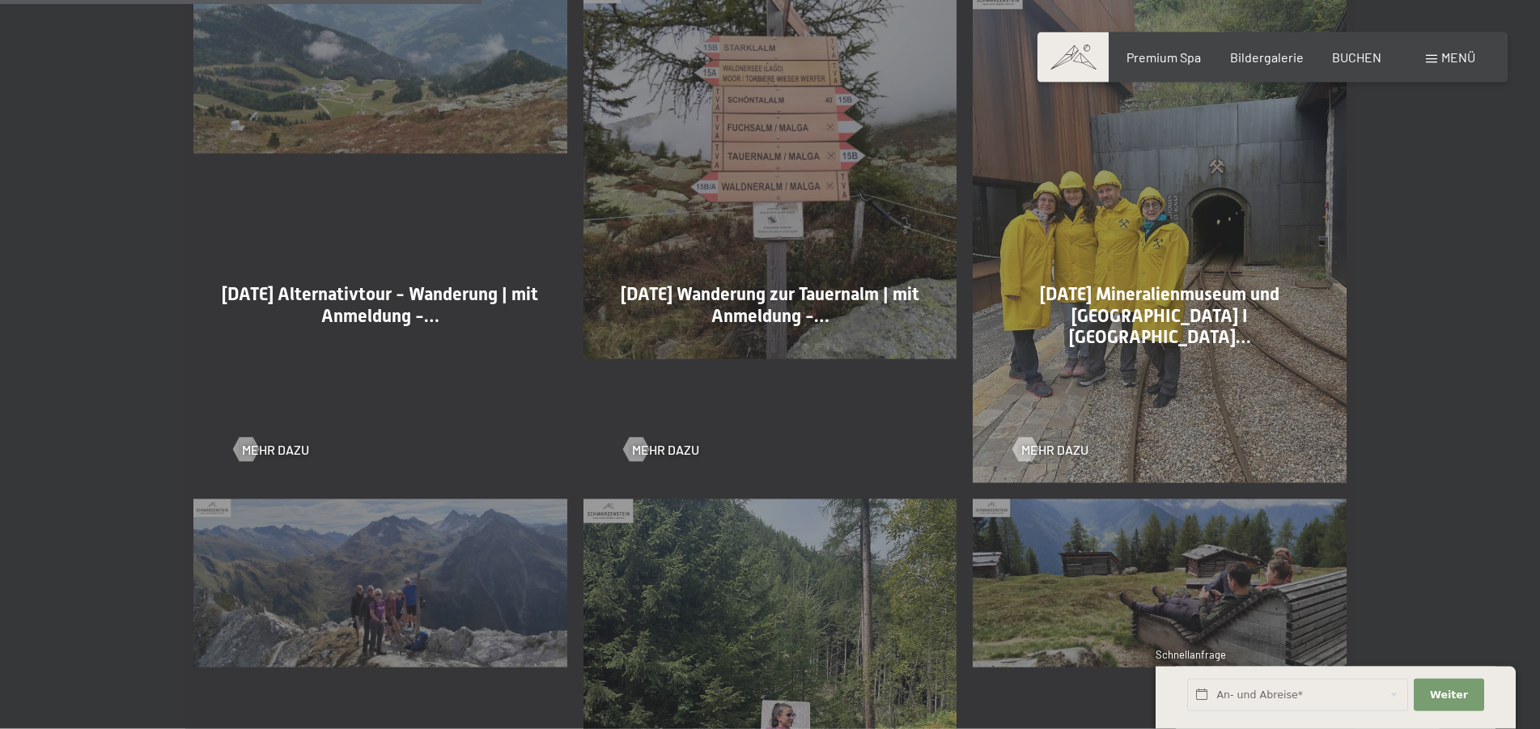
scroll to position [1651, 0]
